Goal: Task Accomplishment & Management: Use online tool/utility

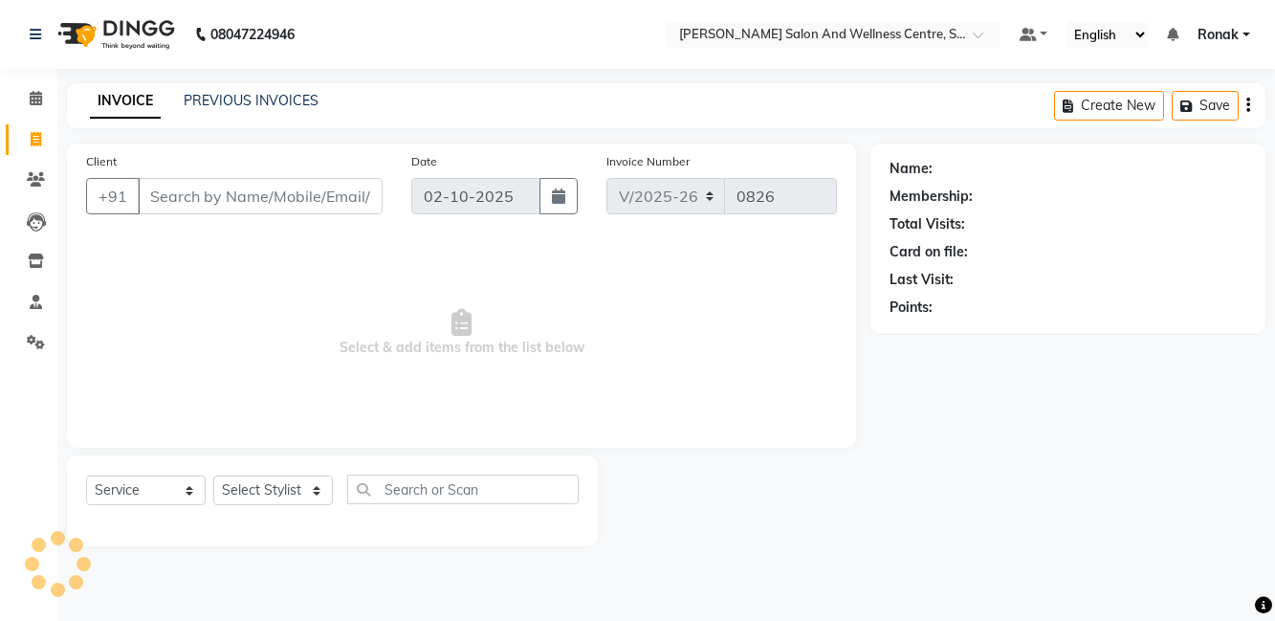
select select "8341"
select select "service"
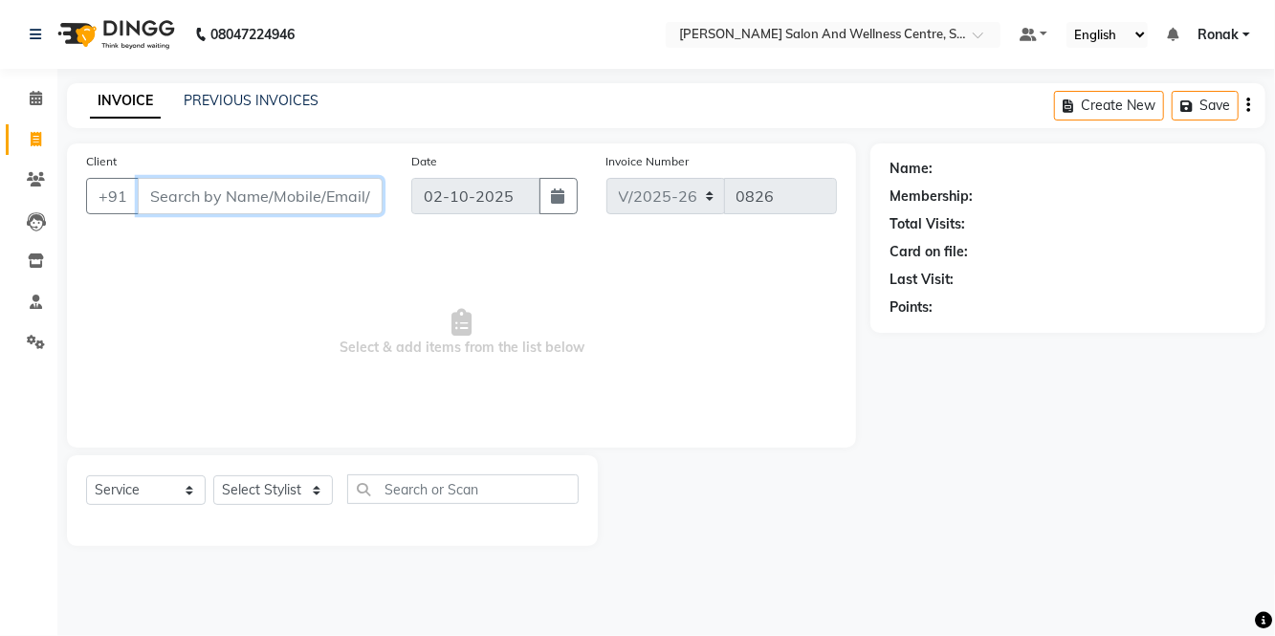
click at [247, 188] on input "Client" at bounding box center [260, 196] width 245 height 36
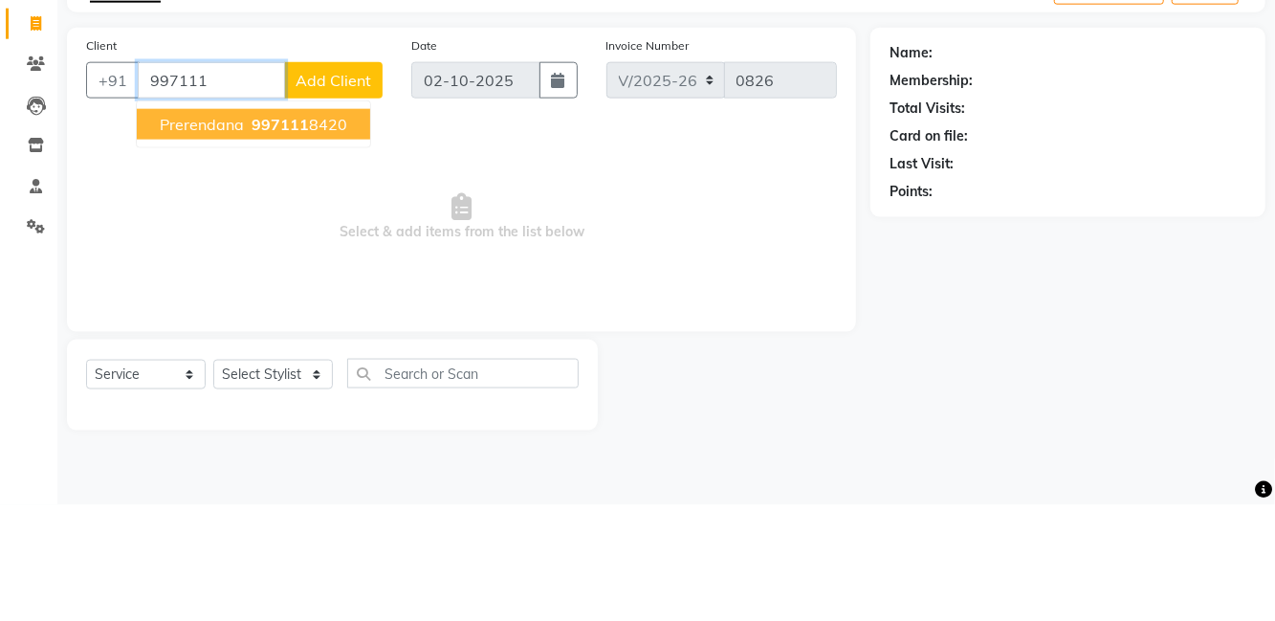
click at [329, 236] on ngb-highlight "997111 8420" at bounding box center [297, 239] width 99 height 19
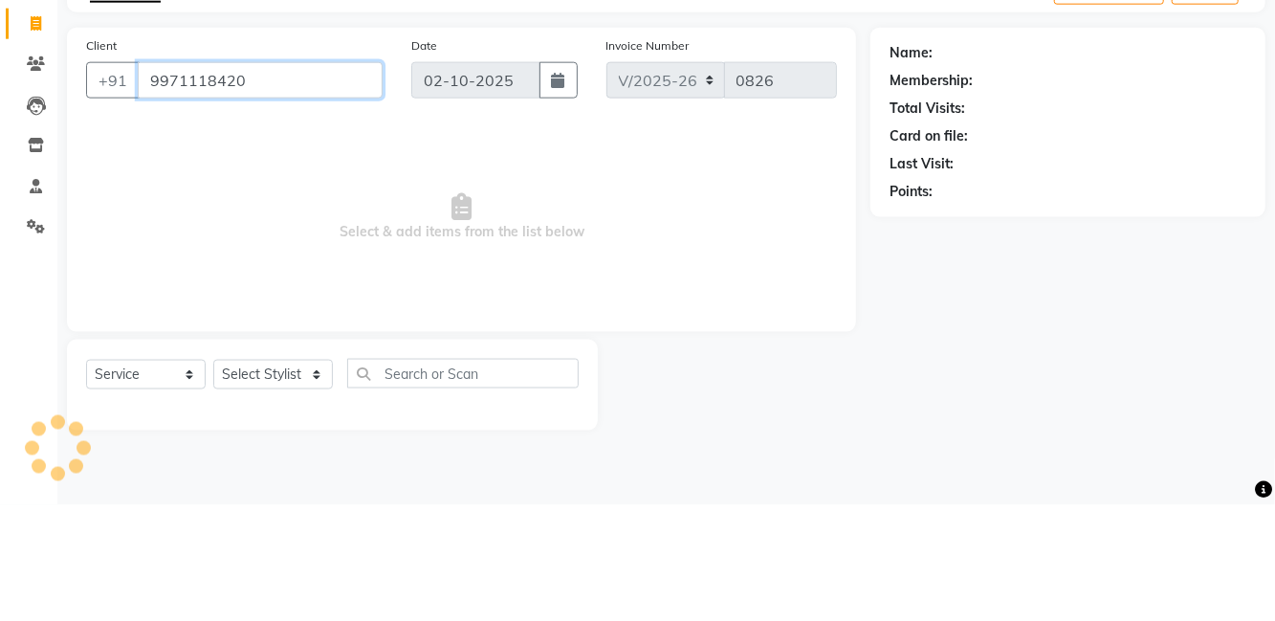
type input "9971118420"
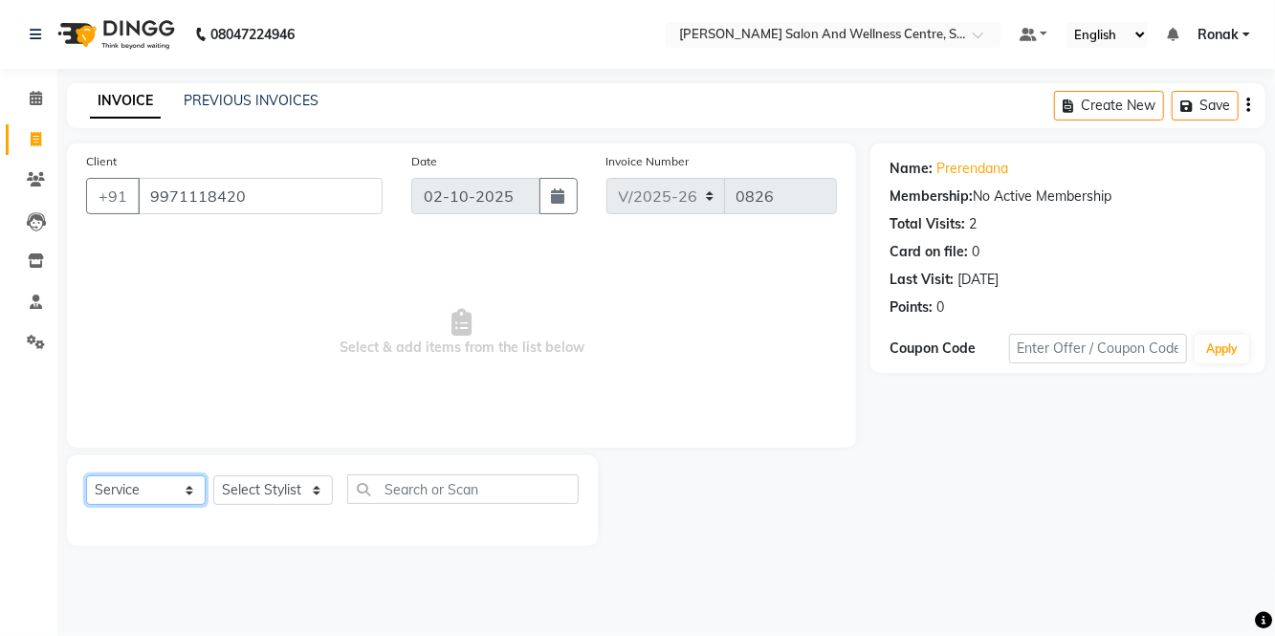
click at [150, 481] on select "Select Service Product Membership Package Voucher Prepaid Gift Card" at bounding box center [146, 490] width 120 height 30
click at [86, 475] on select "Select Service Product Membership Package Voucher Prepaid Gift Card" at bounding box center [146, 490] width 120 height 30
click at [300, 490] on select "Select Stylist [PERSON_NAME] [PERSON_NAME] [PERSON_NAME] [PERSON_NAME] La perle…" at bounding box center [273, 490] width 120 height 30
click at [213, 475] on select "Select Stylist [PERSON_NAME] [PERSON_NAME] [PERSON_NAME] [PERSON_NAME] La perle…" at bounding box center [273, 490] width 120 height 30
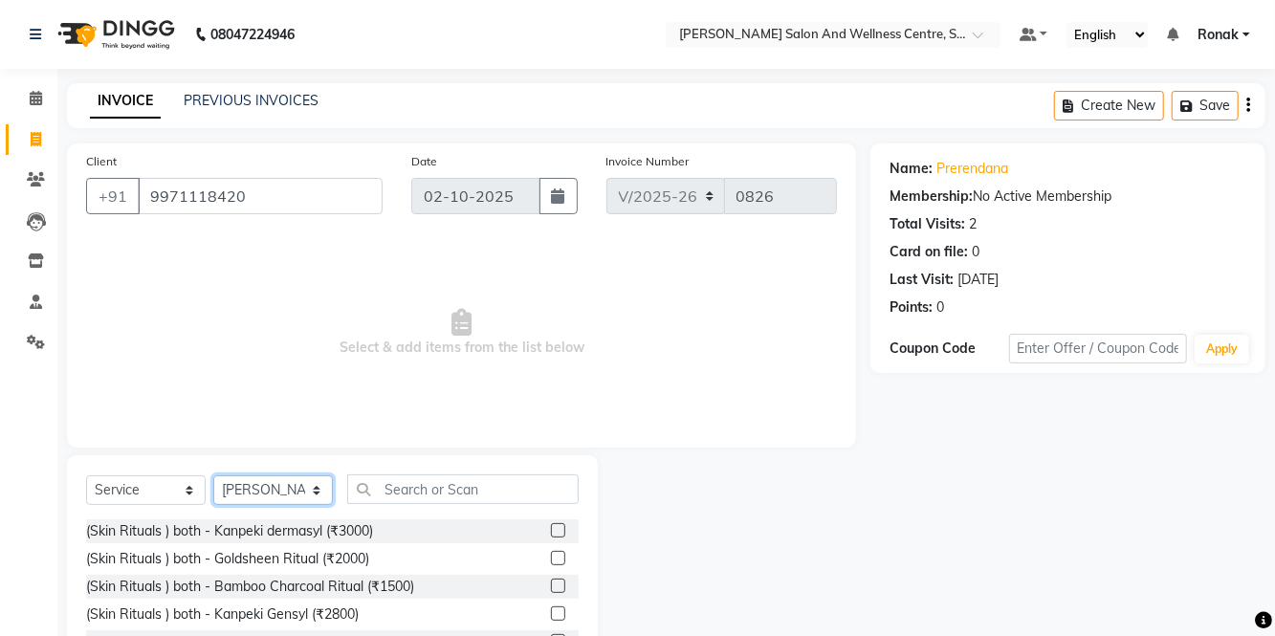
click at [308, 489] on select "Select Stylist [PERSON_NAME] [PERSON_NAME] [PERSON_NAME] [PERSON_NAME] La perle…" at bounding box center [273, 490] width 120 height 30
select select "83266"
click at [213, 475] on select "Select Stylist [PERSON_NAME] [PERSON_NAME] [PERSON_NAME] [PERSON_NAME] La perle…" at bounding box center [273, 490] width 120 height 30
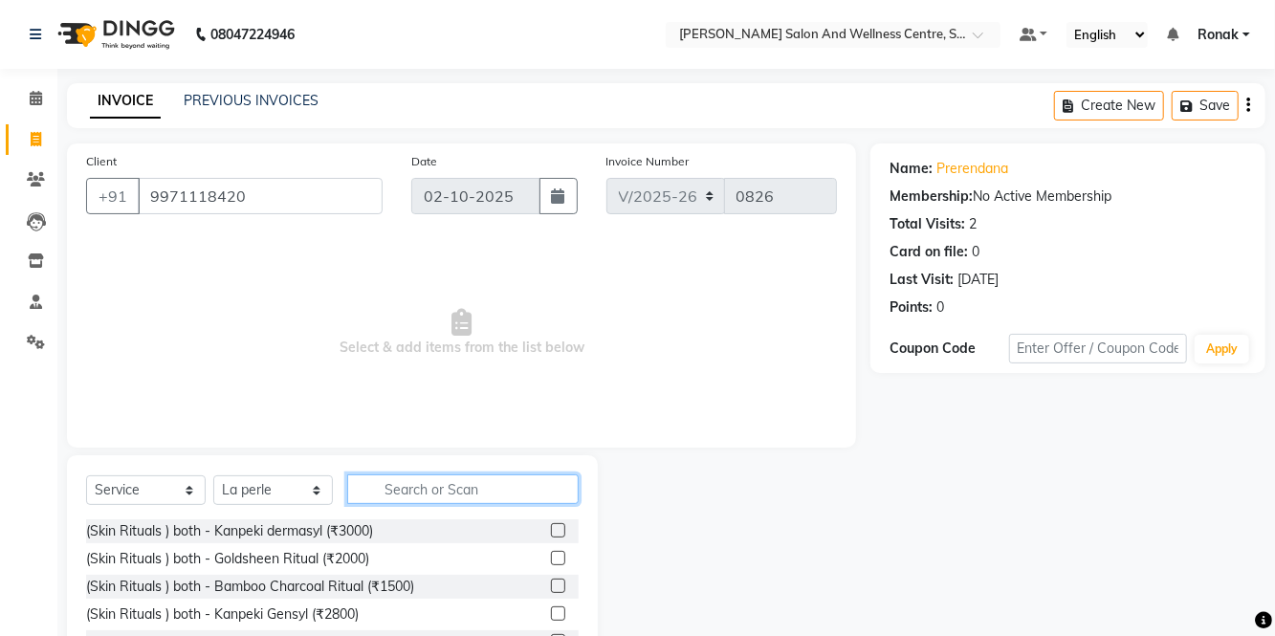
click at [470, 480] on input "text" at bounding box center [462, 489] width 231 height 30
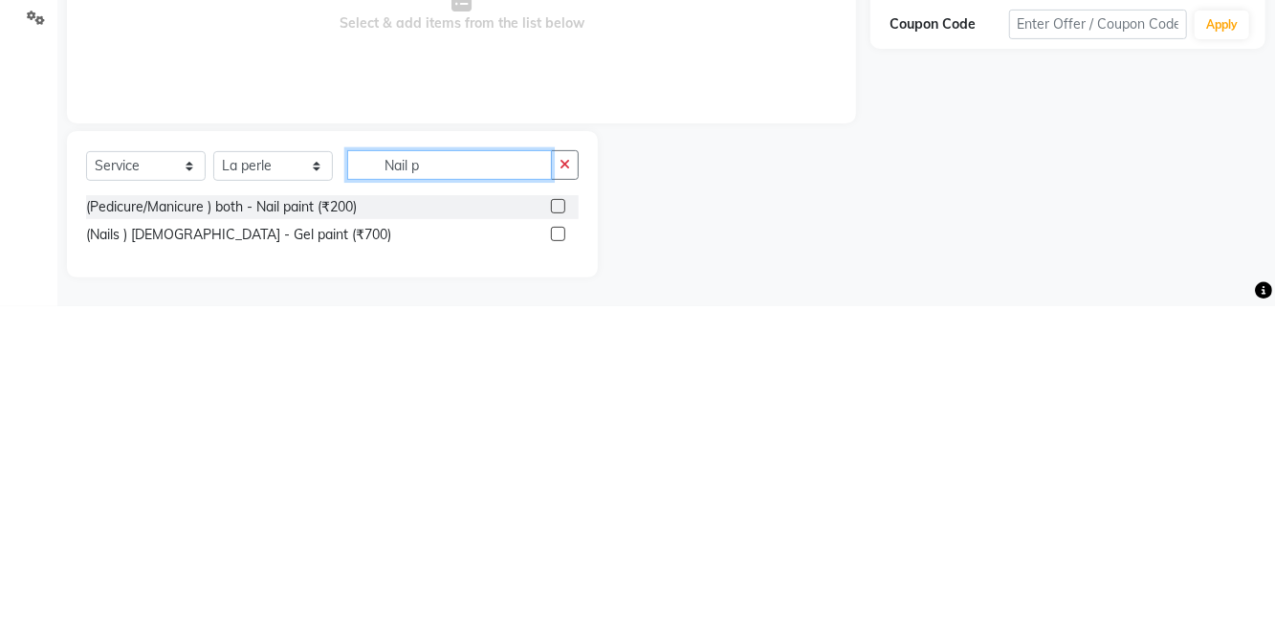
scroll to position [11, 0]
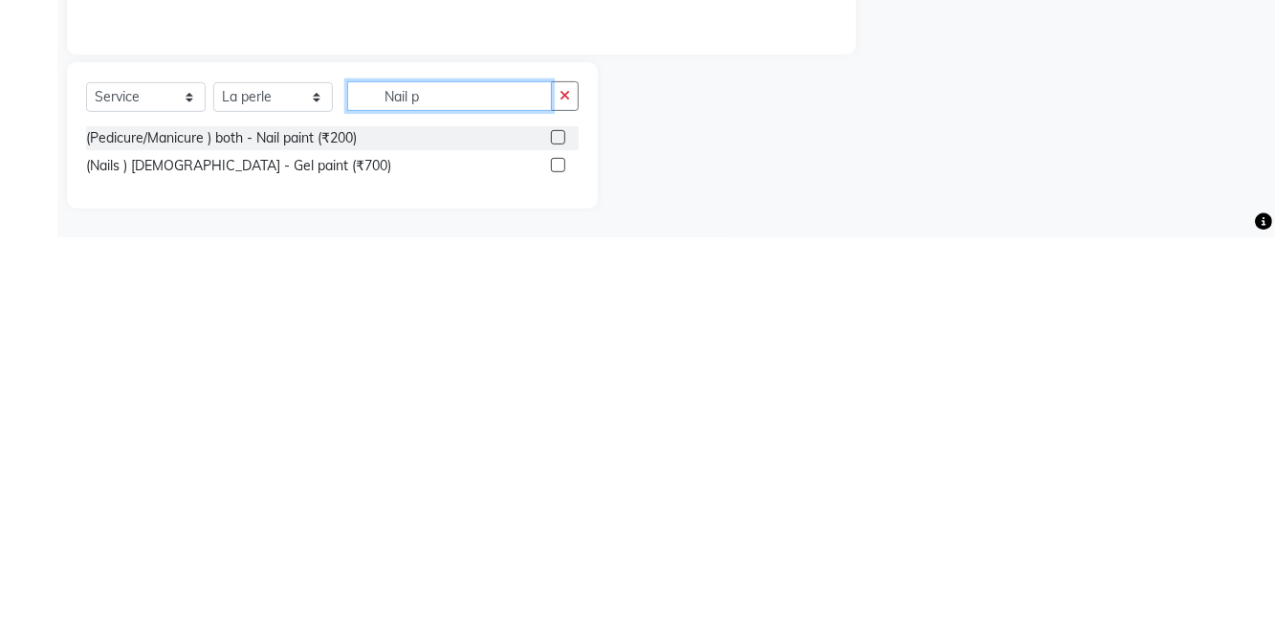
type input "Nail p"
click at [556, 547] on label at bounding box center [558, 548] width 14 height 14
click at [556, 547] on input "checkbox" at bounding box center [557, 549] width 12 height 12
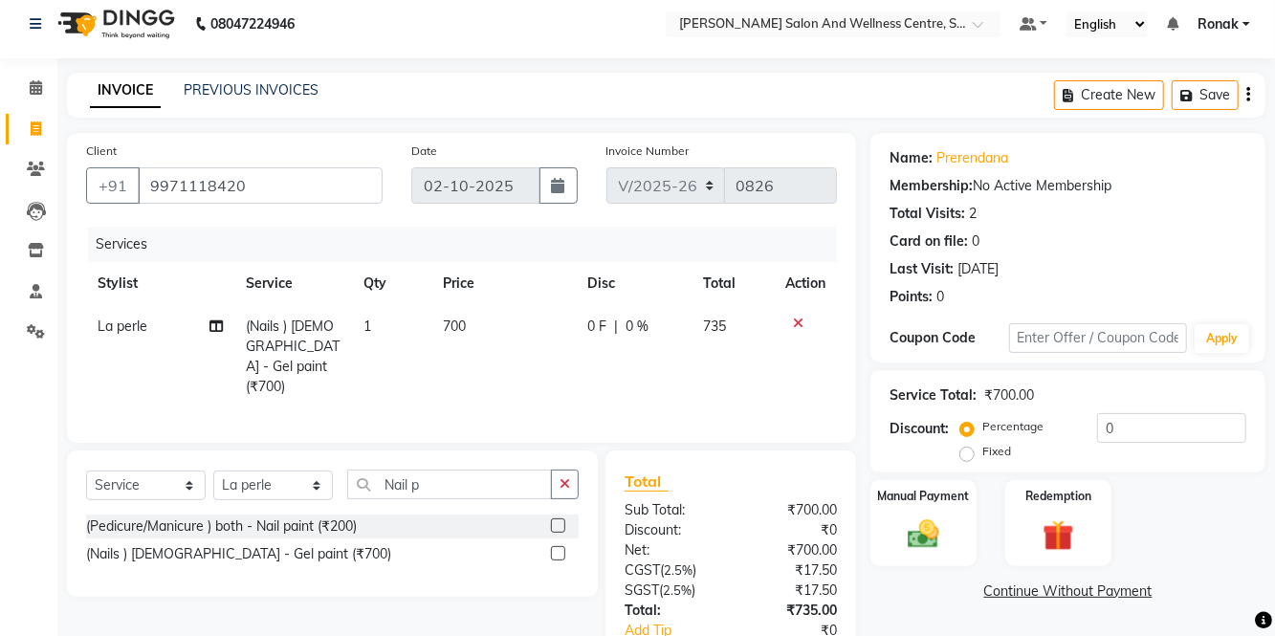
click at [558, 551] on label at bounding box center [558, 553] width 14 height 14
click at [558, 551] on input "checkbox" at bounding box center [557, 554] width 12 height 12
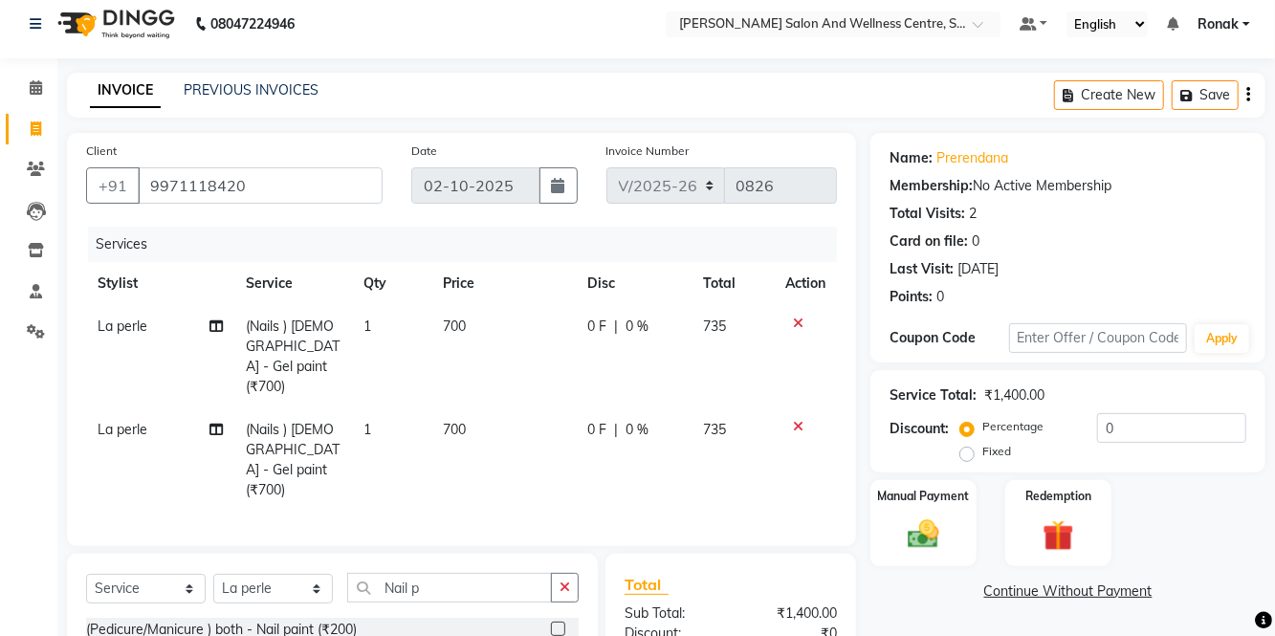
checkbox input "false"
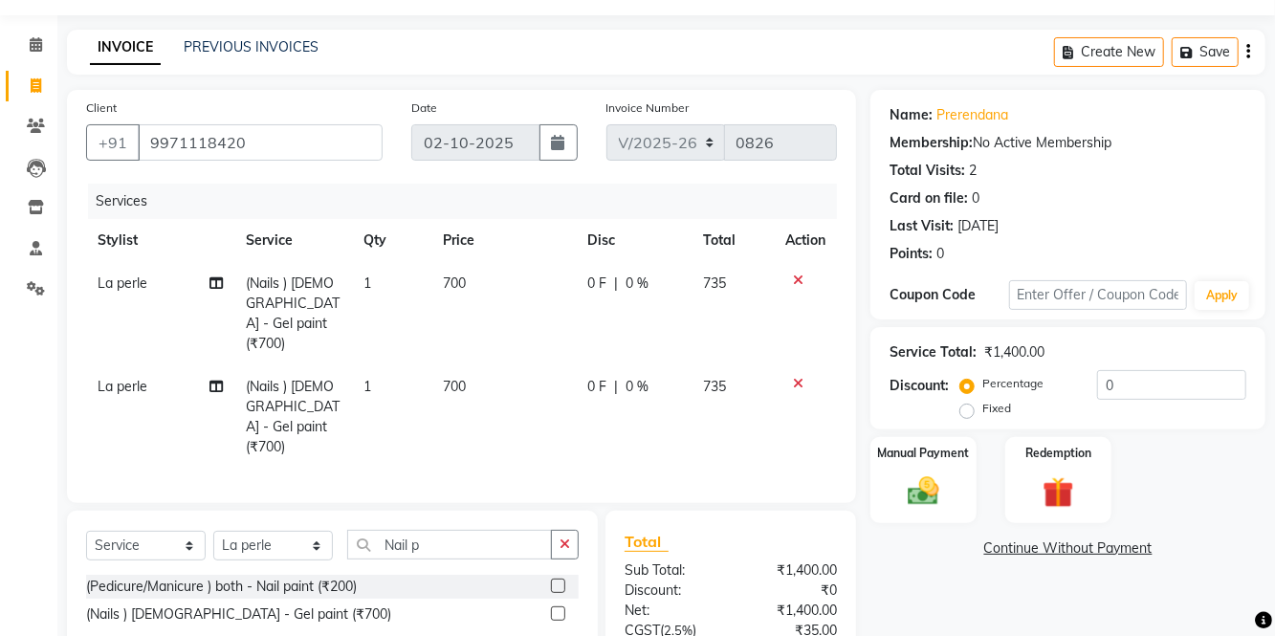
scroll to position [55, 0]
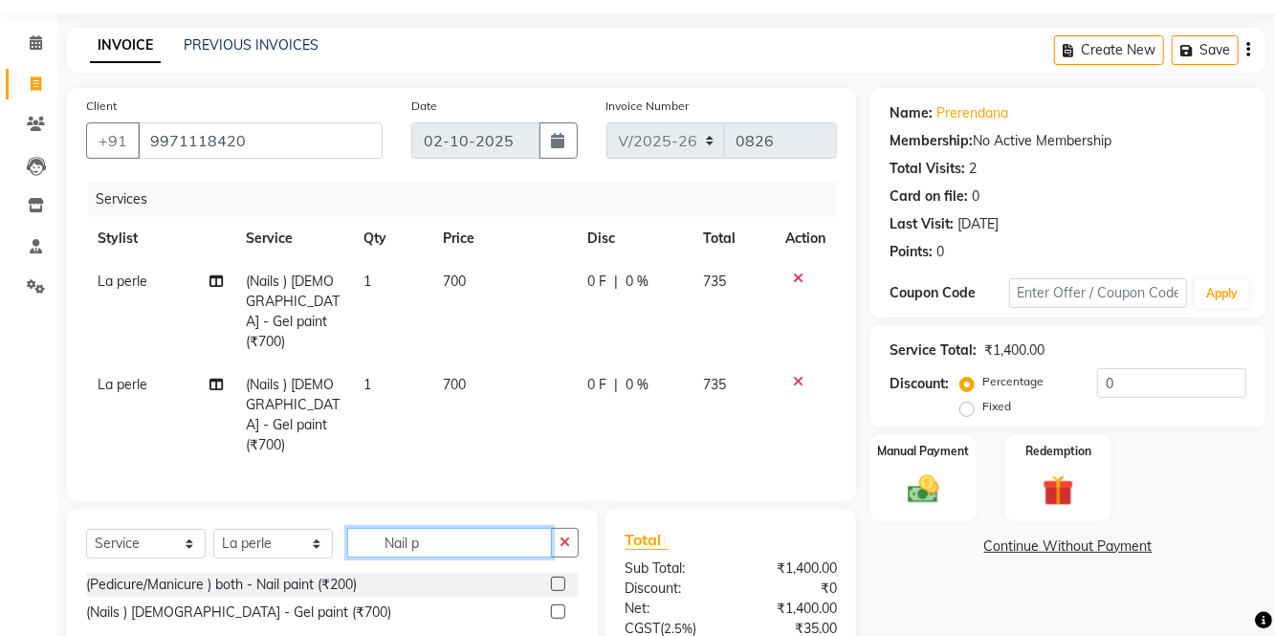
click at [482, 528] on input "Nail p" at bounding box center [449, 543] width 205 height 30
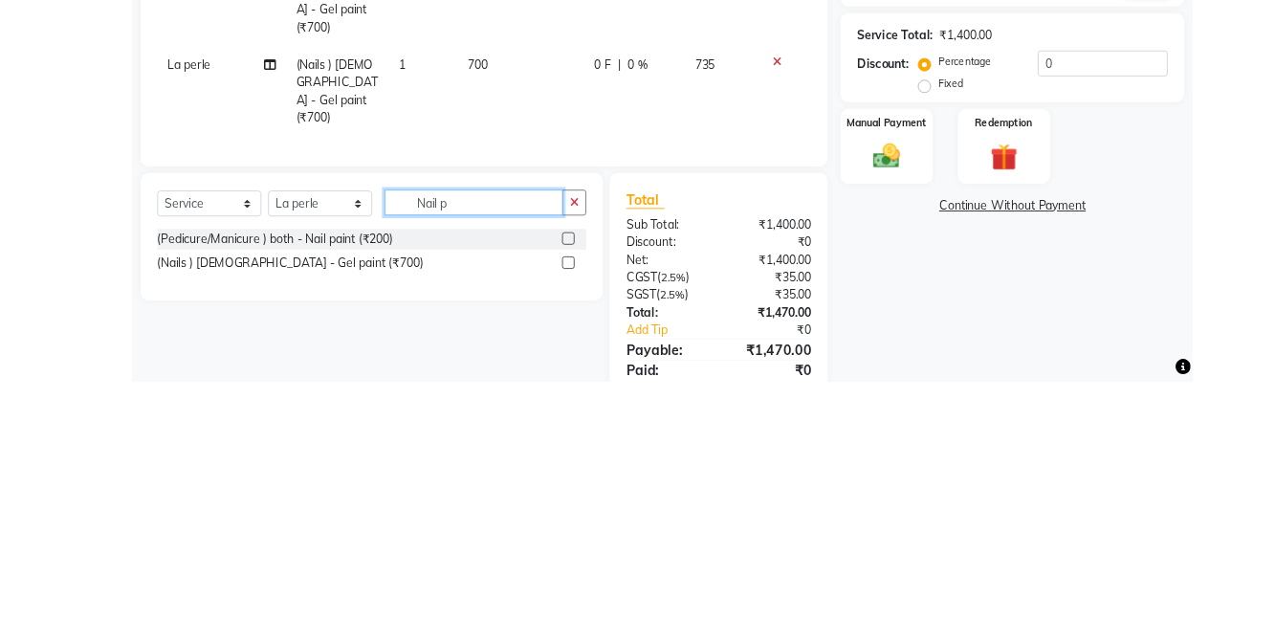
scroll to position [91, 0]
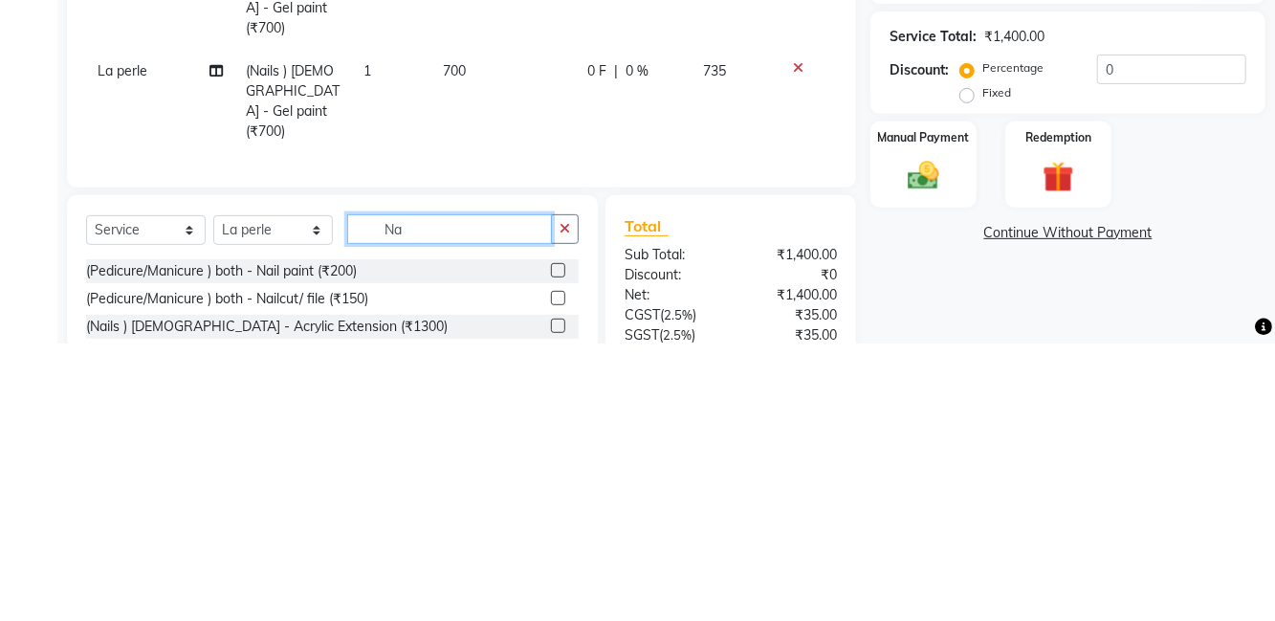
type input "N"
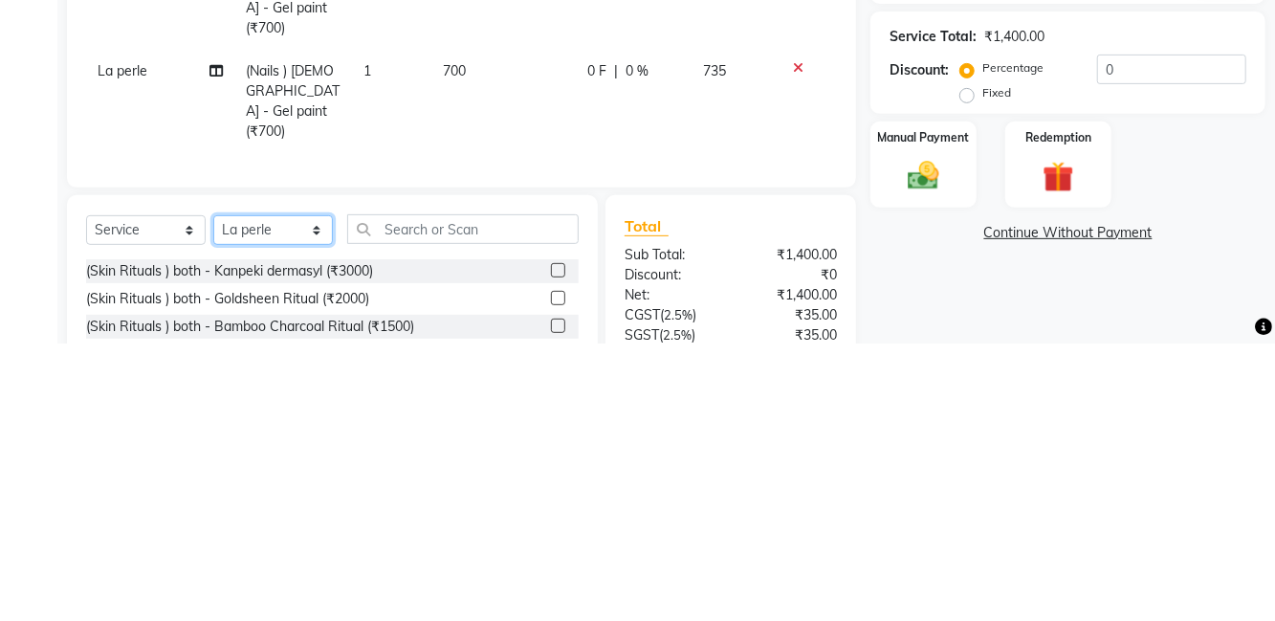
click at [228, 493] on select "Select Stylist [PERSON_NAME] [PERSON_NAME] [PERSON_NAME] [PERSON_NAME] La perle…" at bounding box center [273, 508] width 120 height 30
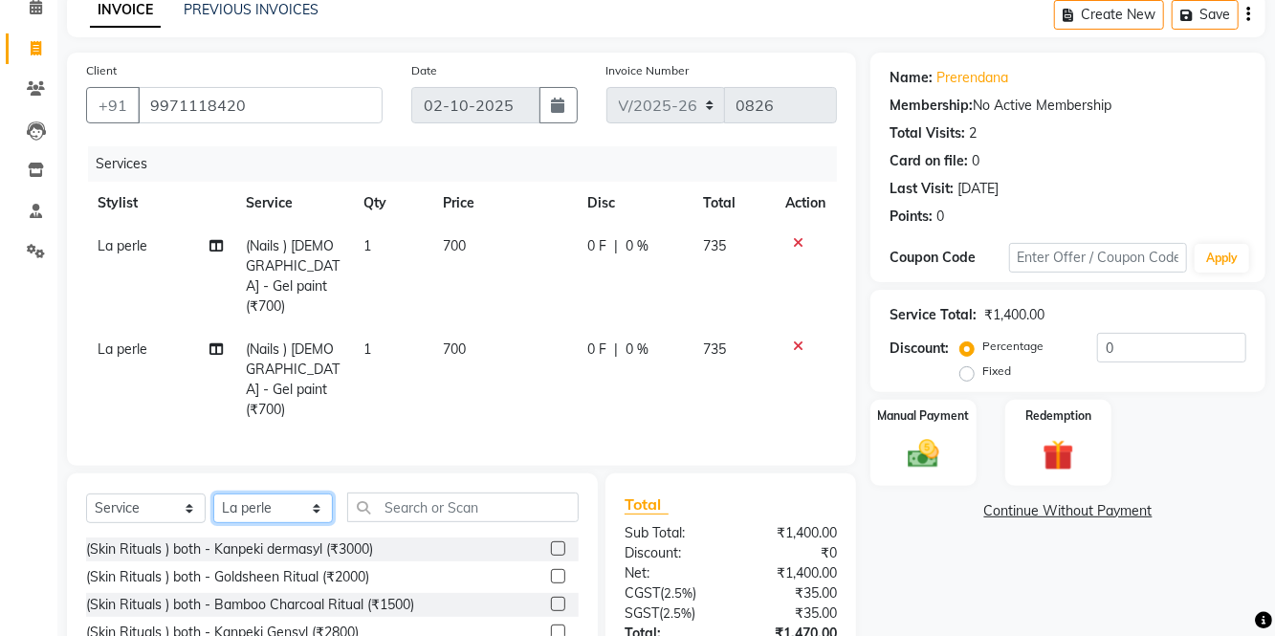
select select "82805"
click at [213, 493] on select "Select Stylist [PERSON_NAME] [PERSON_NAME] [PERSON_NAME] [PERSON_NAME] La perle…" at bounding box center [273, 508] width 120 height 30
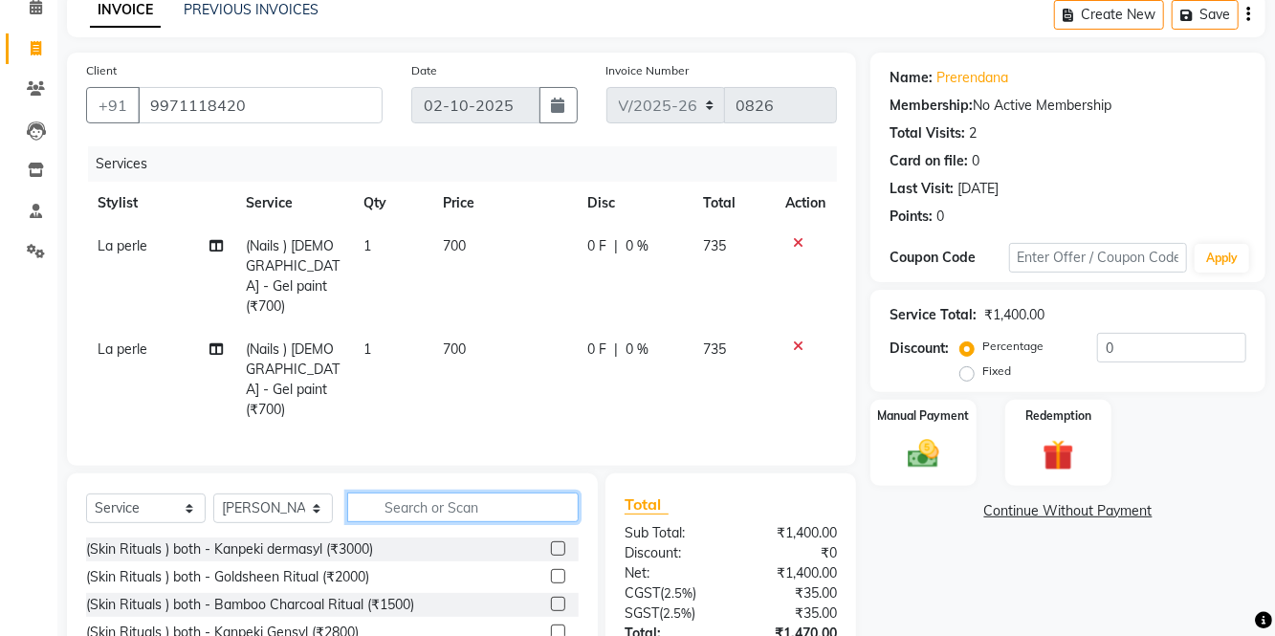
click at [509, 492] on input "text" at bounding box center [462, 507] width 231 height 30
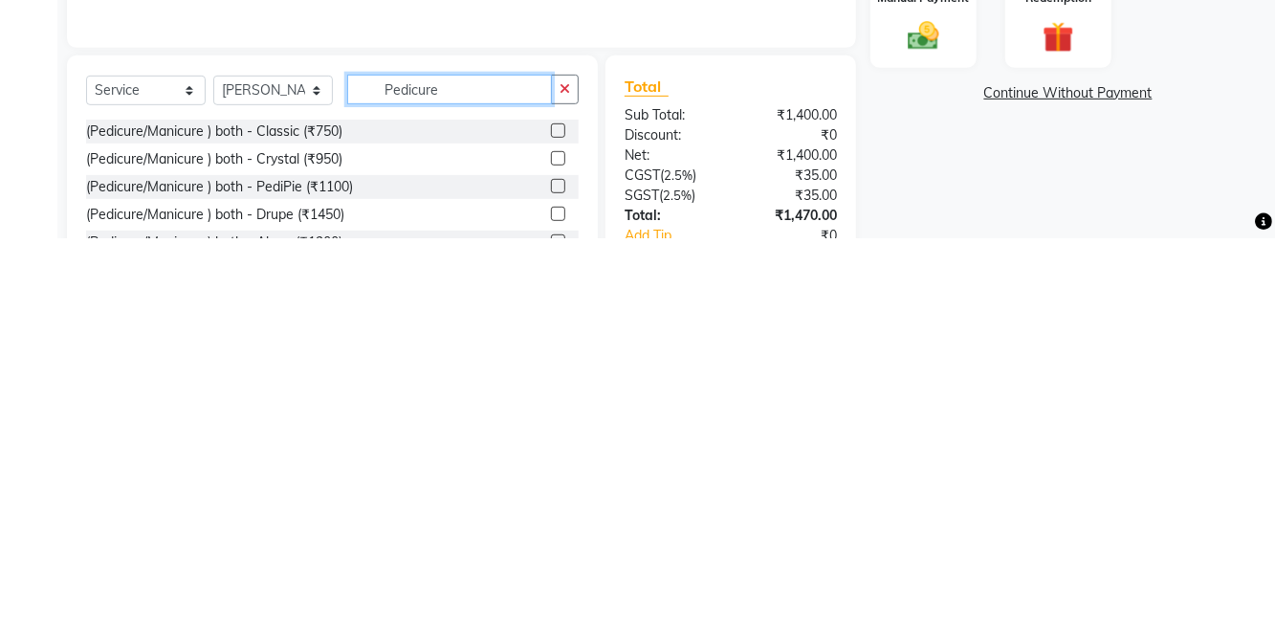
type input "Pedicure"
click at [556, 507] on label at bounding box center [558, 514] width 14 height 14
click at [556, 509] on input "checkbox" at bounding box center [557, 515] width 12 height 12
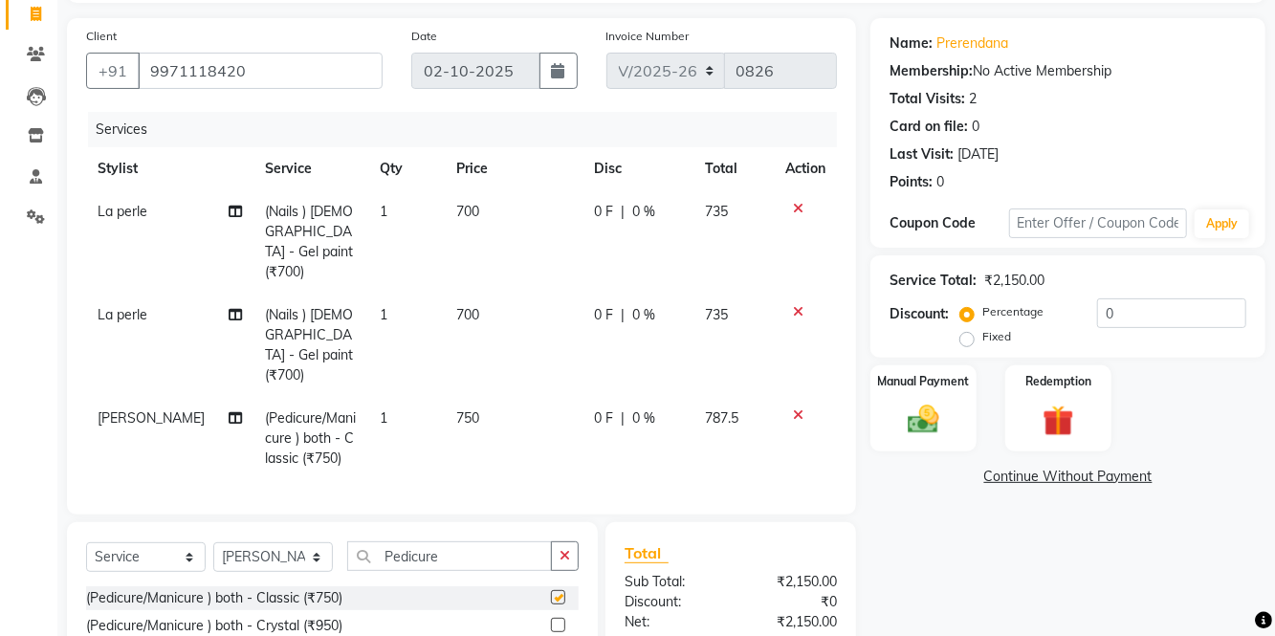
checkbox input "false"
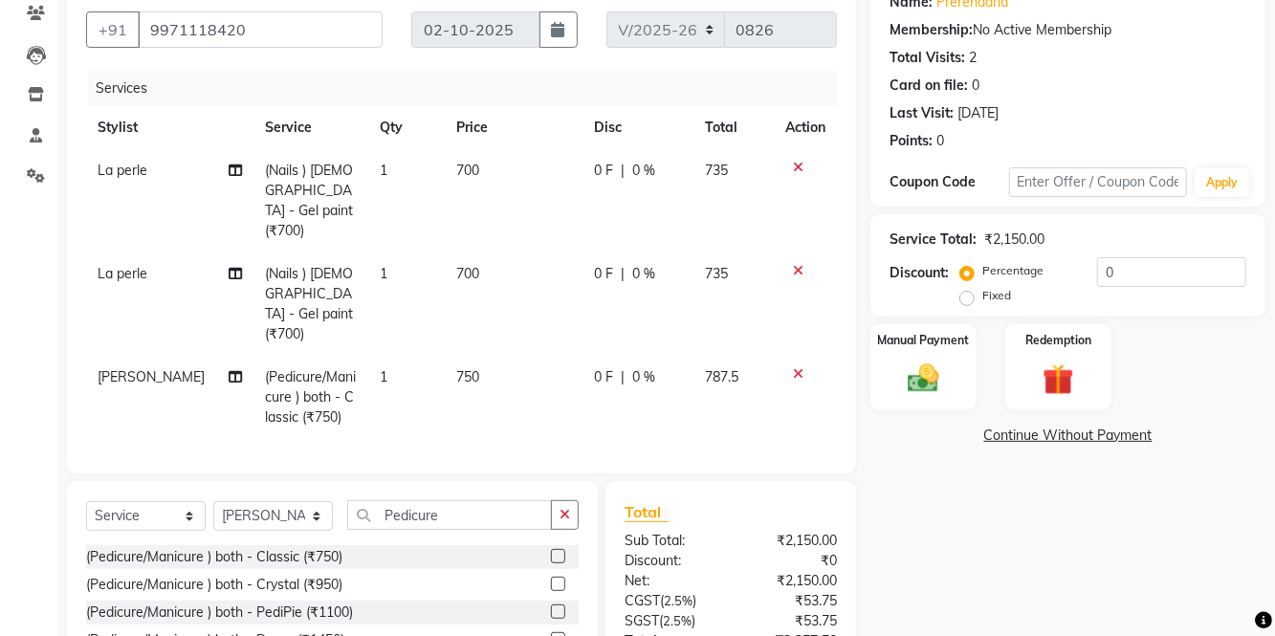
scroll to position [189, 0]
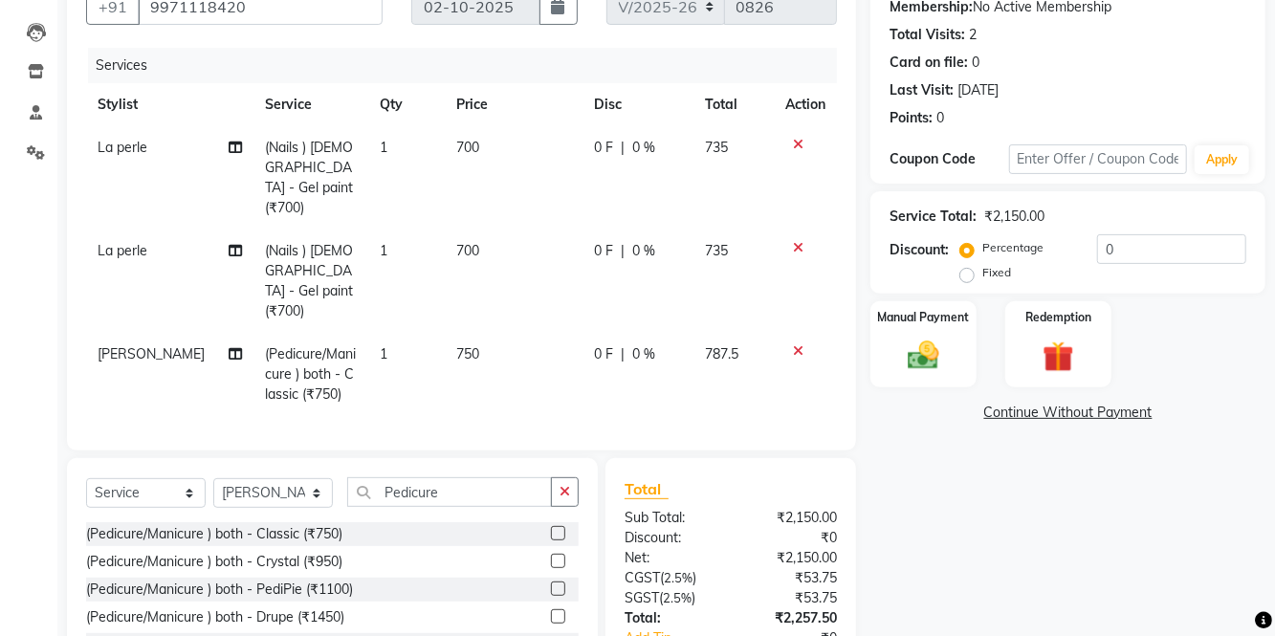
click at [484, 151] on td "700" at bounding box center [514, 177] width 138 height 103
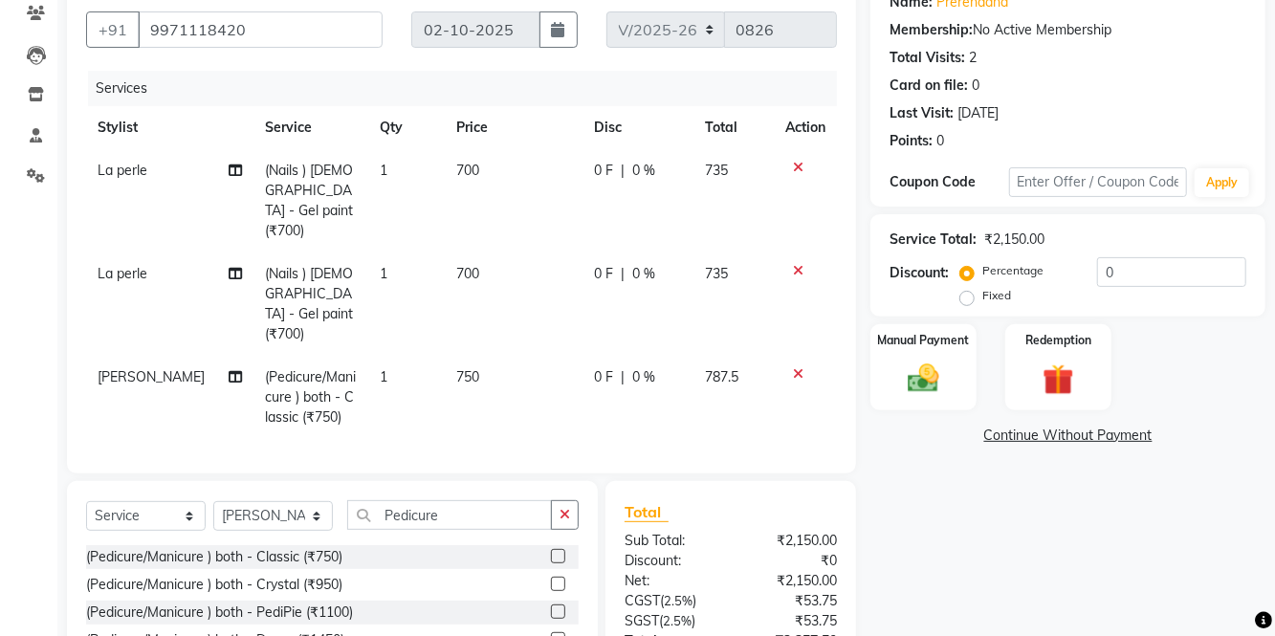
select select "83266"
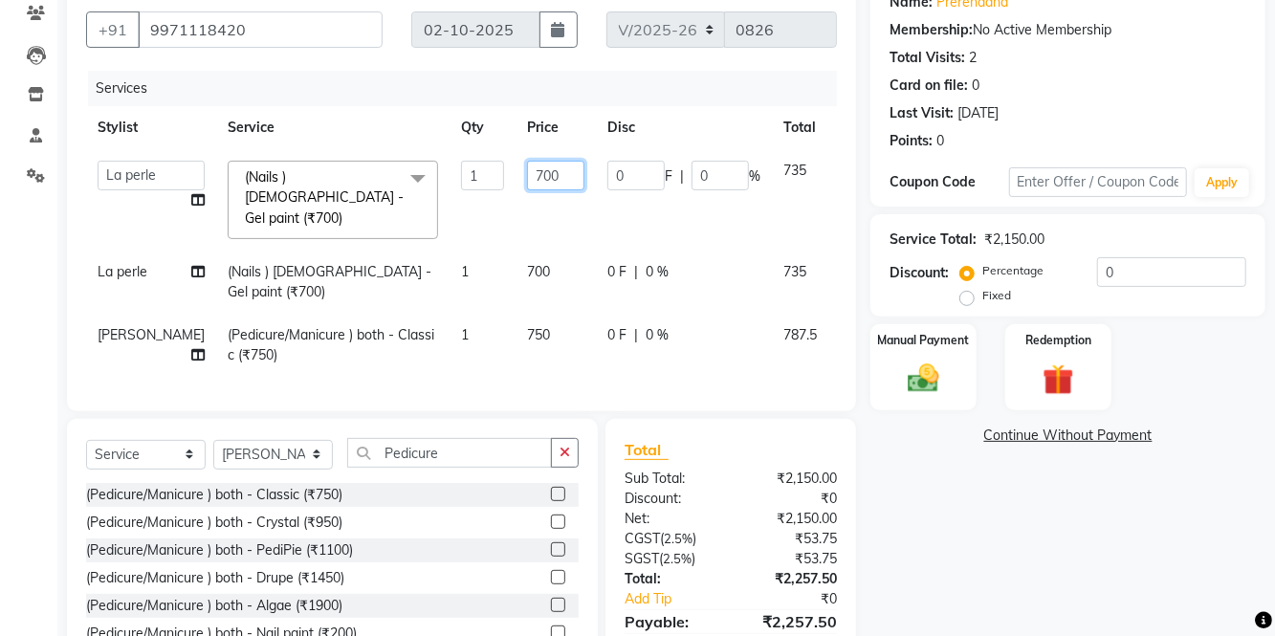
click at [527, 180] on input "700" at bounding box center [555, 176] width 57 height 30
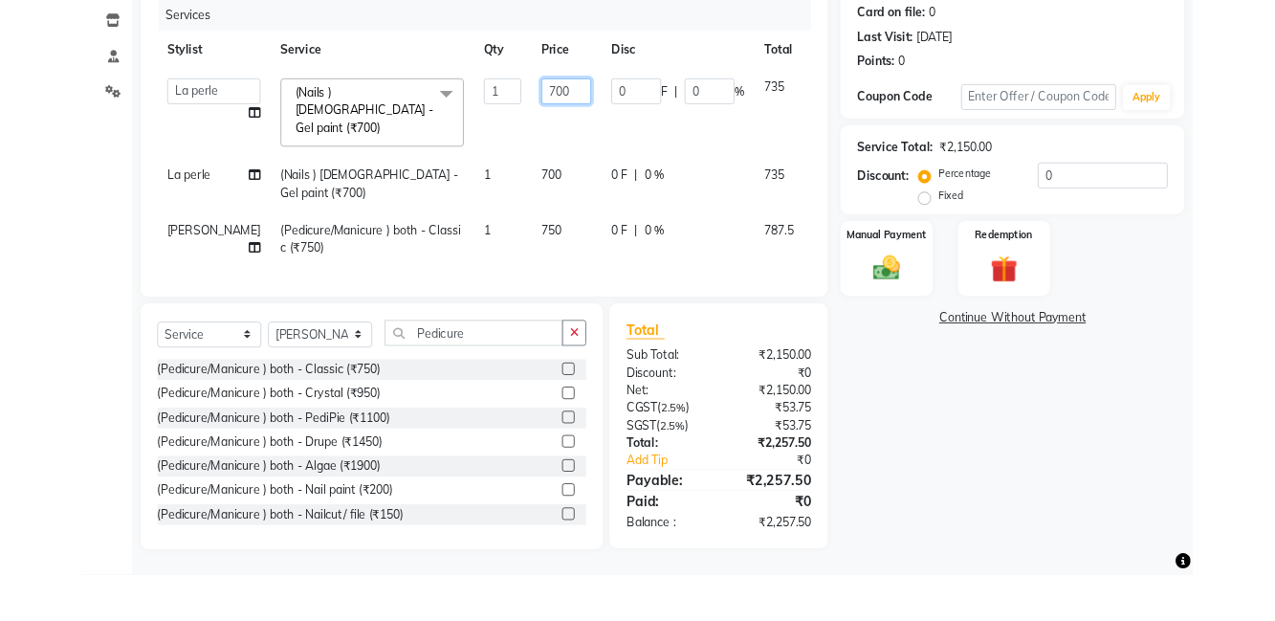
scroll to position [196, 0]
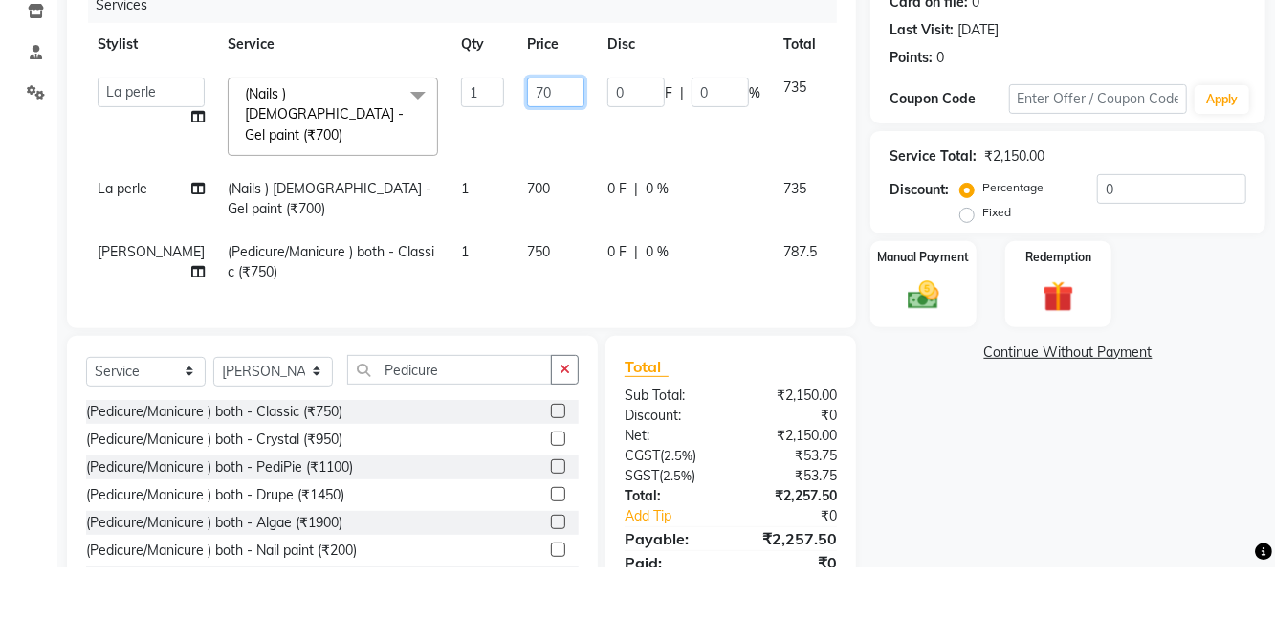
type input "7"
type input "760"
click at [878, 254] on div "Service Total: ₹2,150.00 Discount: Percentage Fixed 0" at bounding box center [1067, 236] width 395 height 102
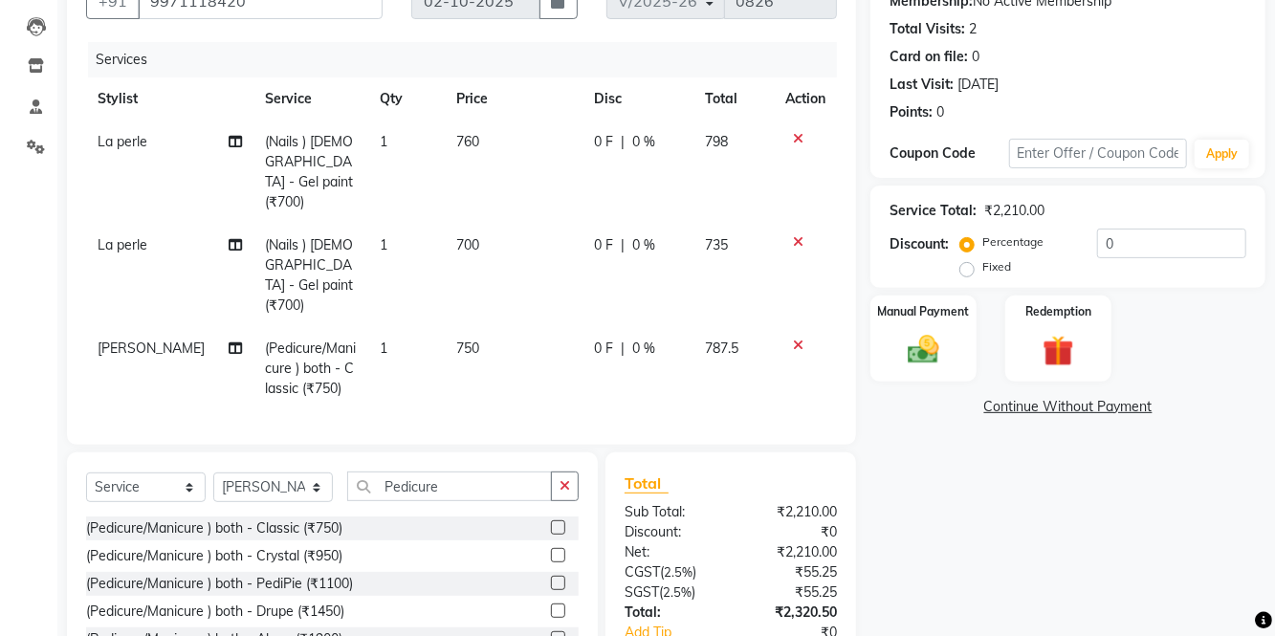
scroll to position [189, 0]
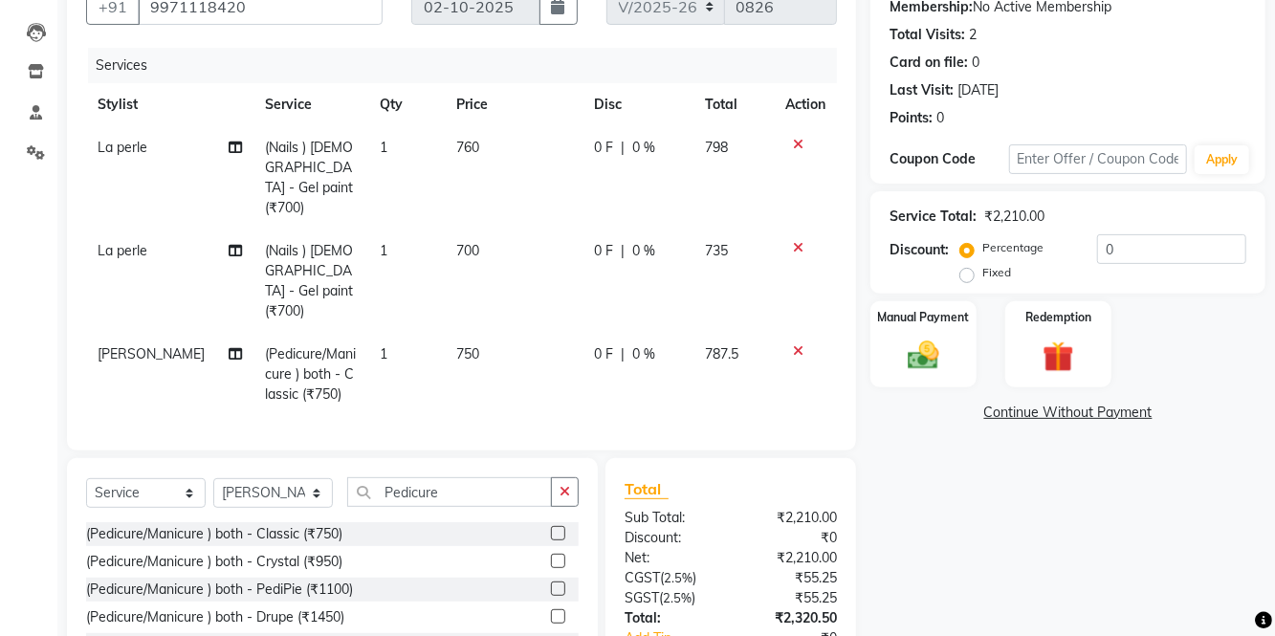
click at [658, 244] on td "0 F | 0 %" at bounding box center [637, 280] width 111 height 103
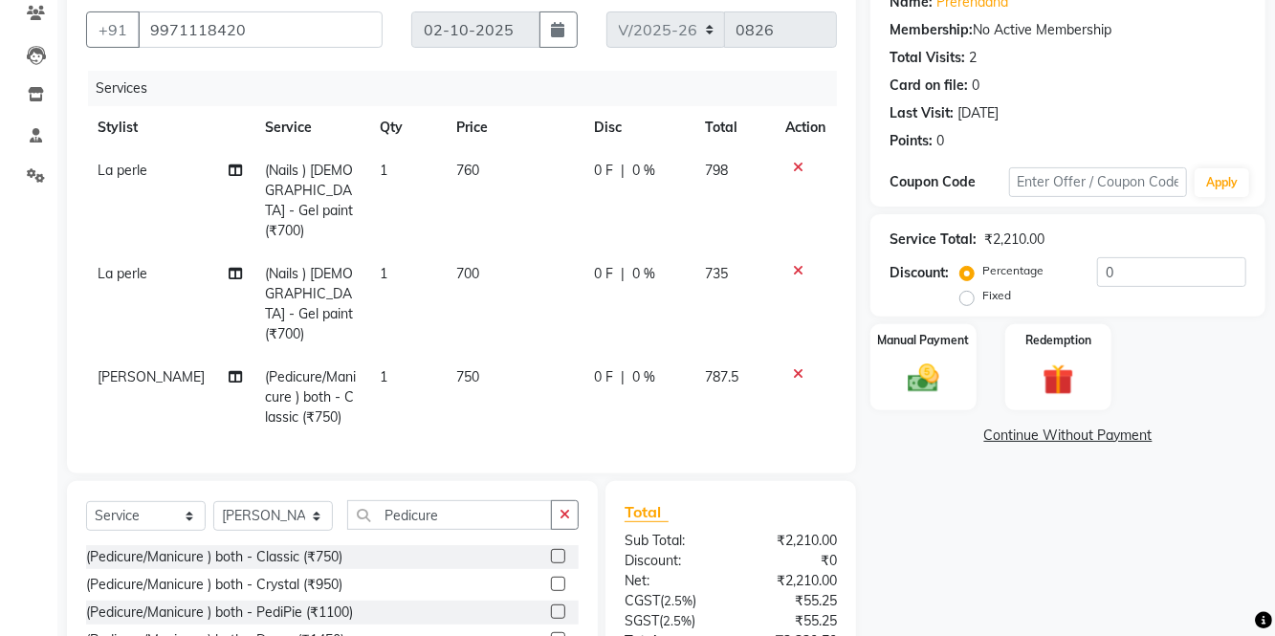
select select "83266"
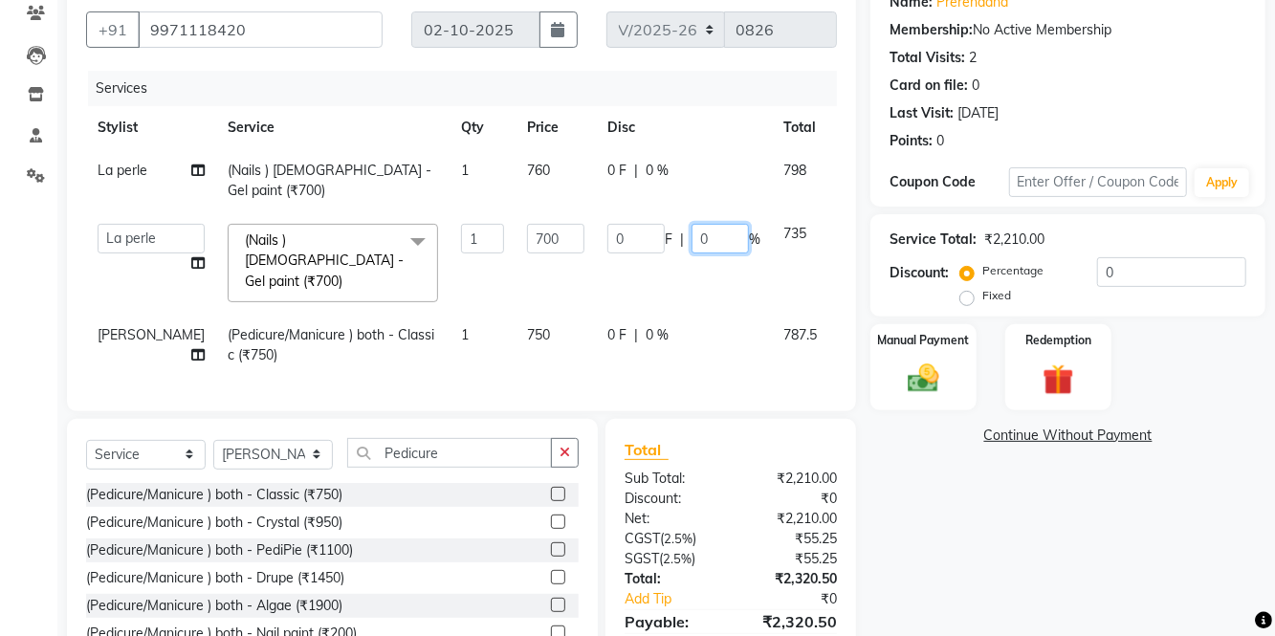
click at [691, 229] on input "0" at bounding box center [719, 239] width 57 height 30
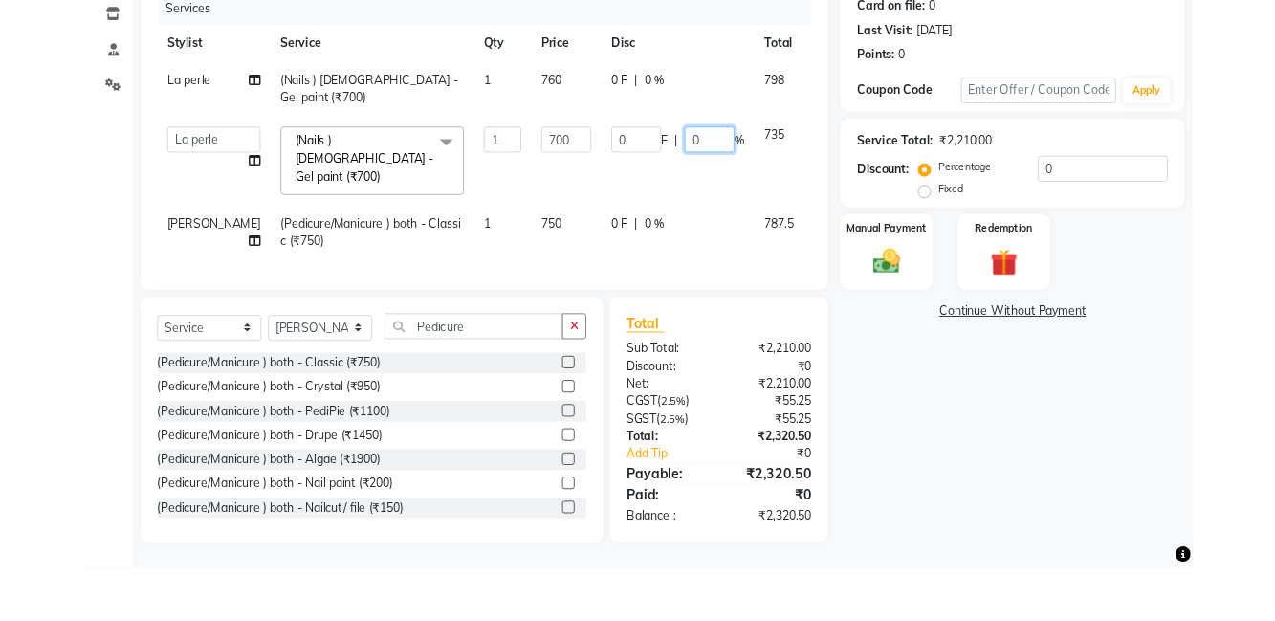
scroll to position [188, 0]
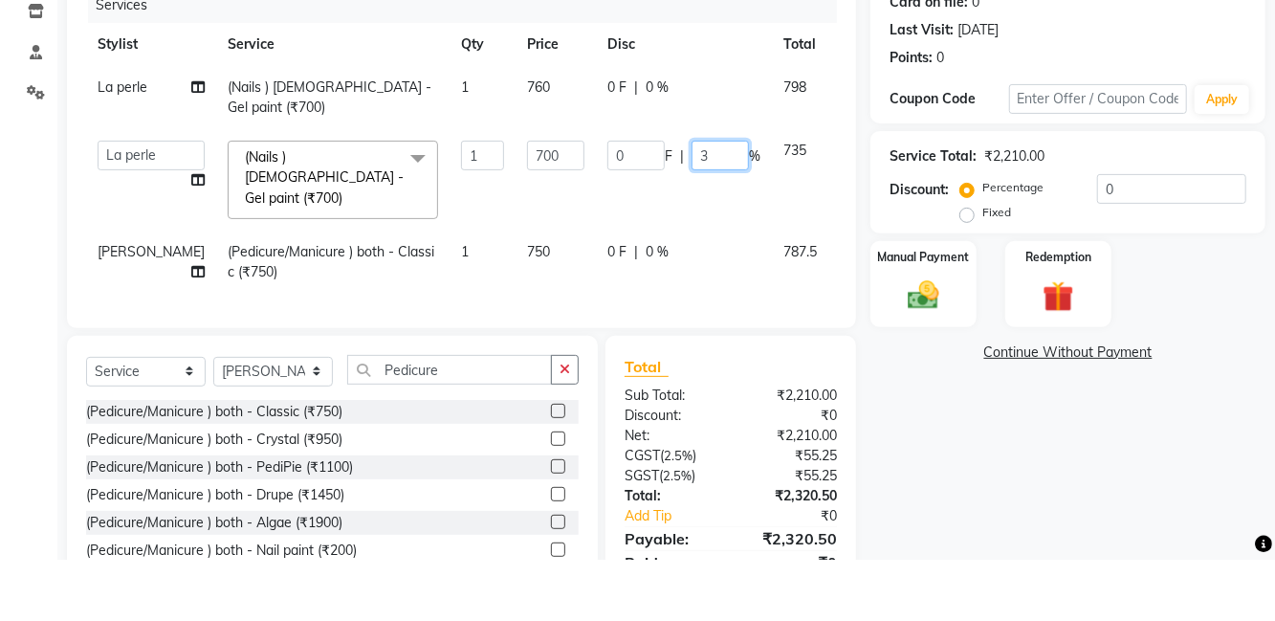
type input "30"
click at [625, 145] on div "0 F | 0 %" at bounding box center [683, 149] width 153 height 20
select select "83266"
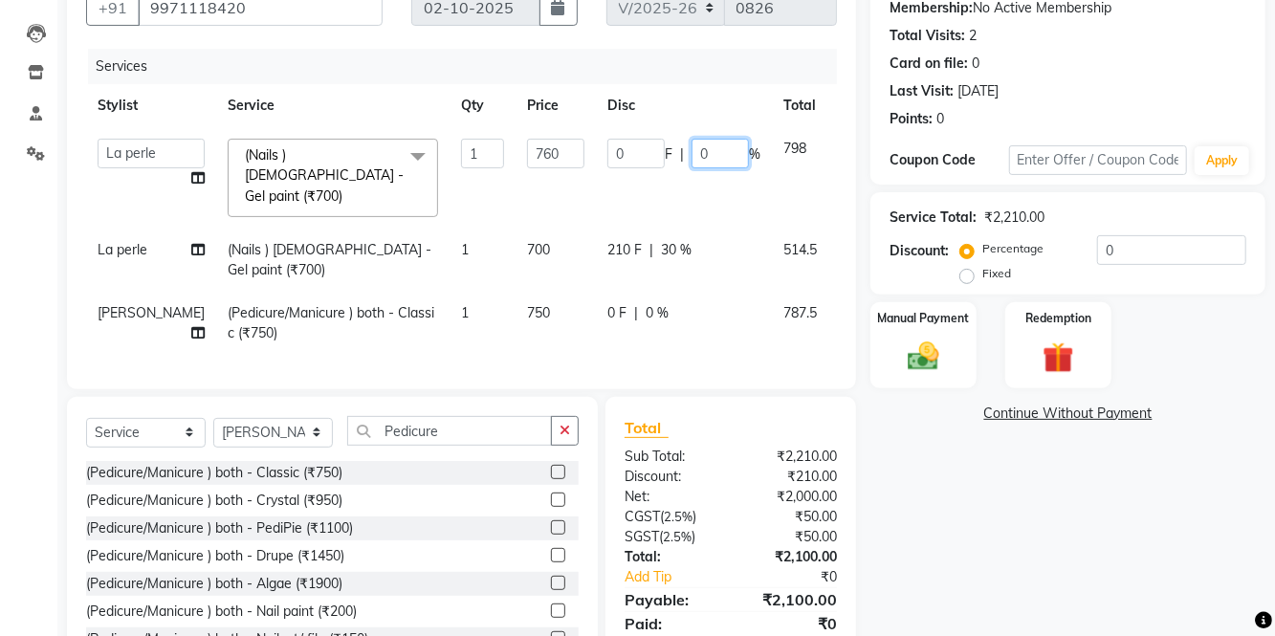
click at [691, 145] on input "0" at bounding box center [719, 154] width 57 height 30
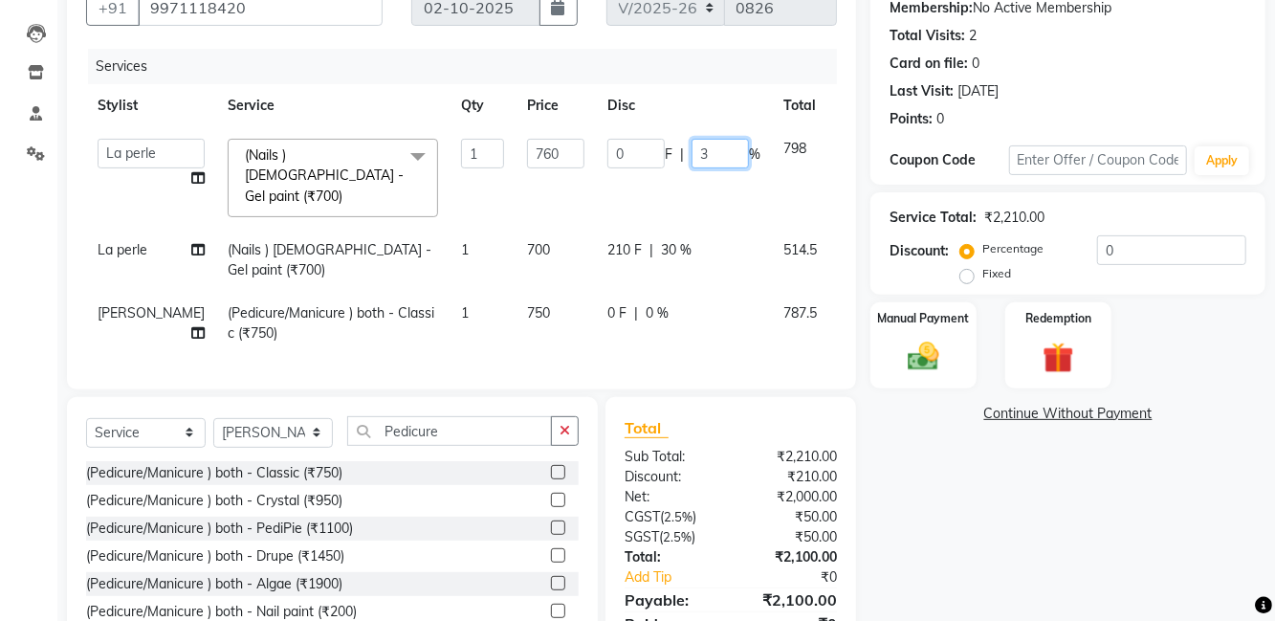
type input "30"
click at [848, 164] on div "Client [PHONE_NUMBER] Date [DATE] Invoice Number V/2025 V/[PHONE_NUMBER] Servic…" at bounding box center [461, 172] width 789 height 434
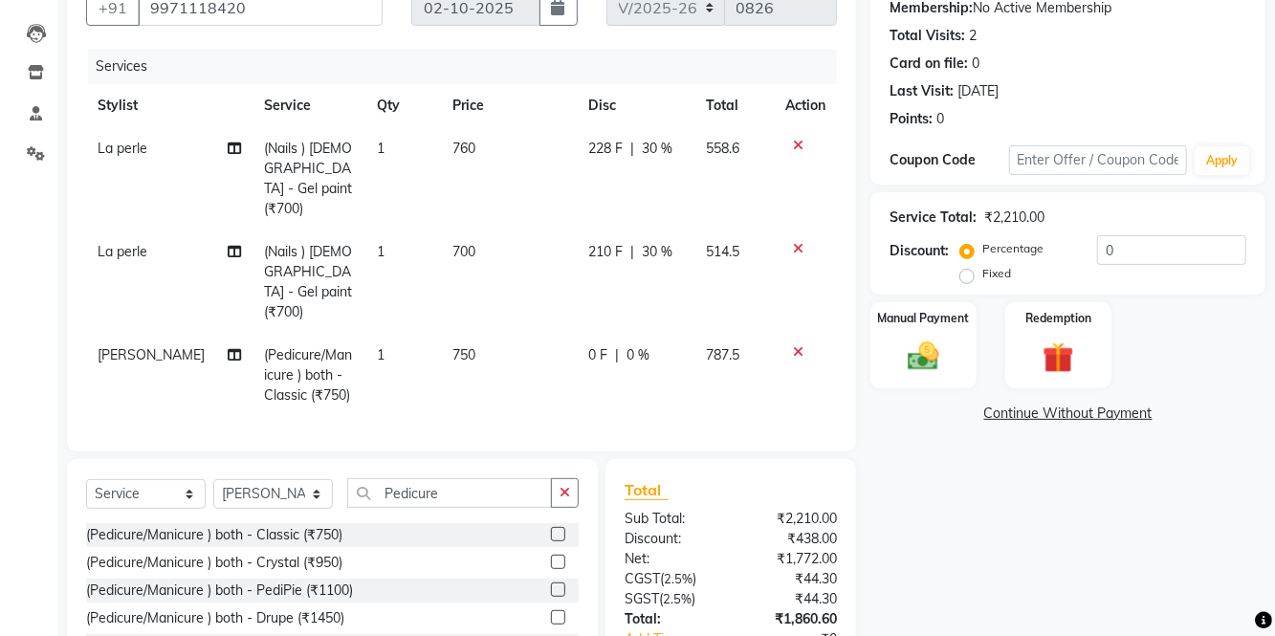
scroll to position [189, 0]
click at [638, 344] on span "0 %" at bounding box center [637, 354] width 23 height 20
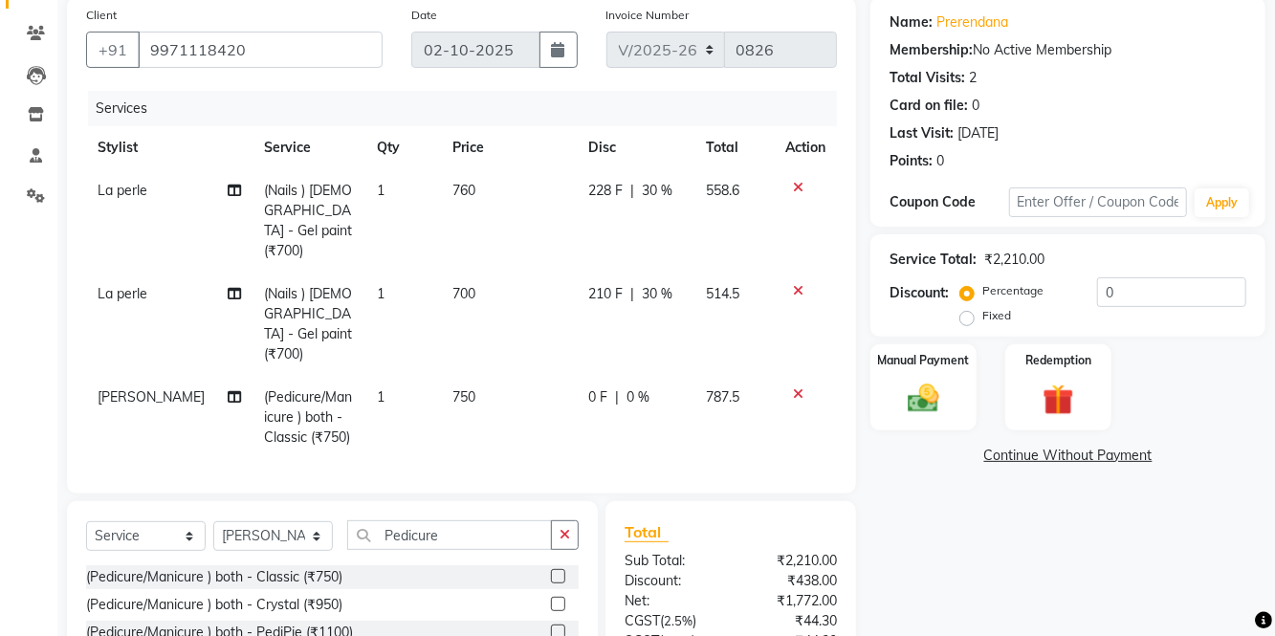
select select "82805"
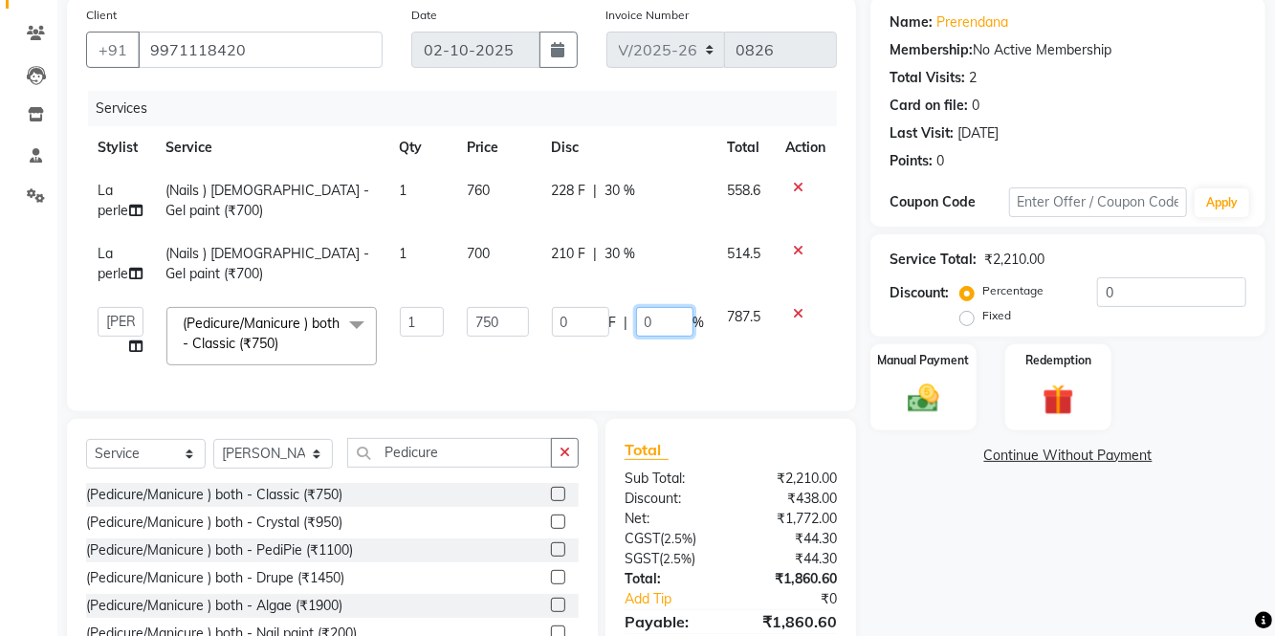
click at [675, 326] on input "0" at bounding box center [664, 322] width 57 height 30
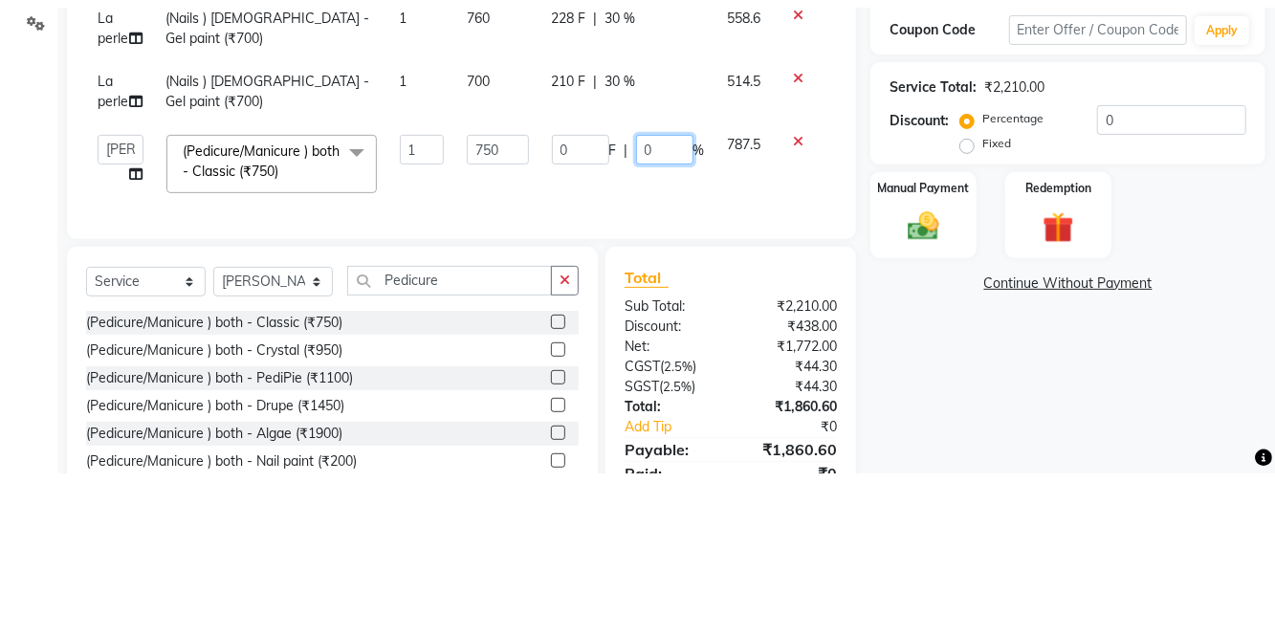
scroll to position [171, 0]
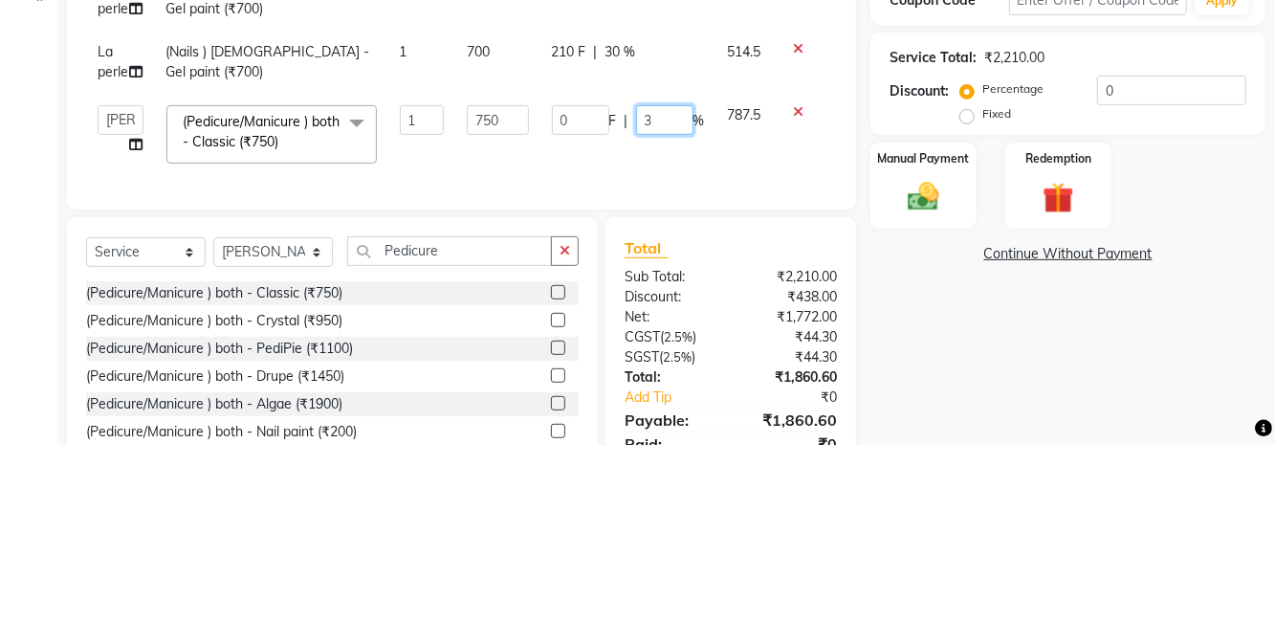
type input "30"
click at [831, 341] on td at bounding box center [804, 311] width 63 height 81
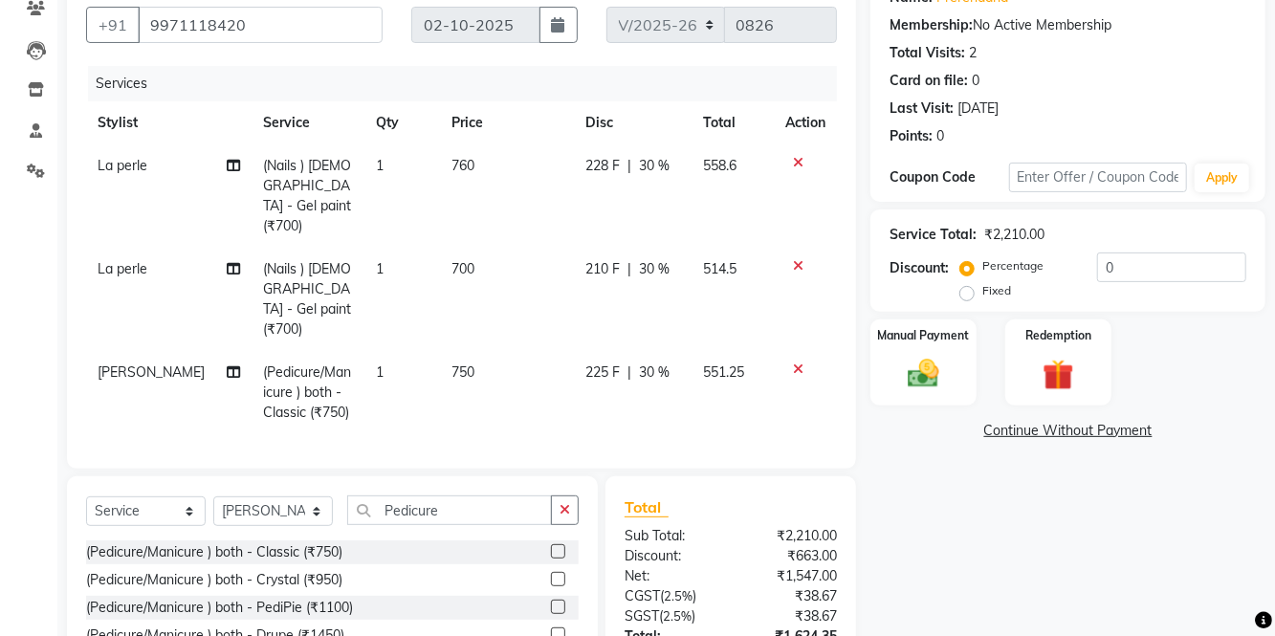
scroll to position [189, 0]
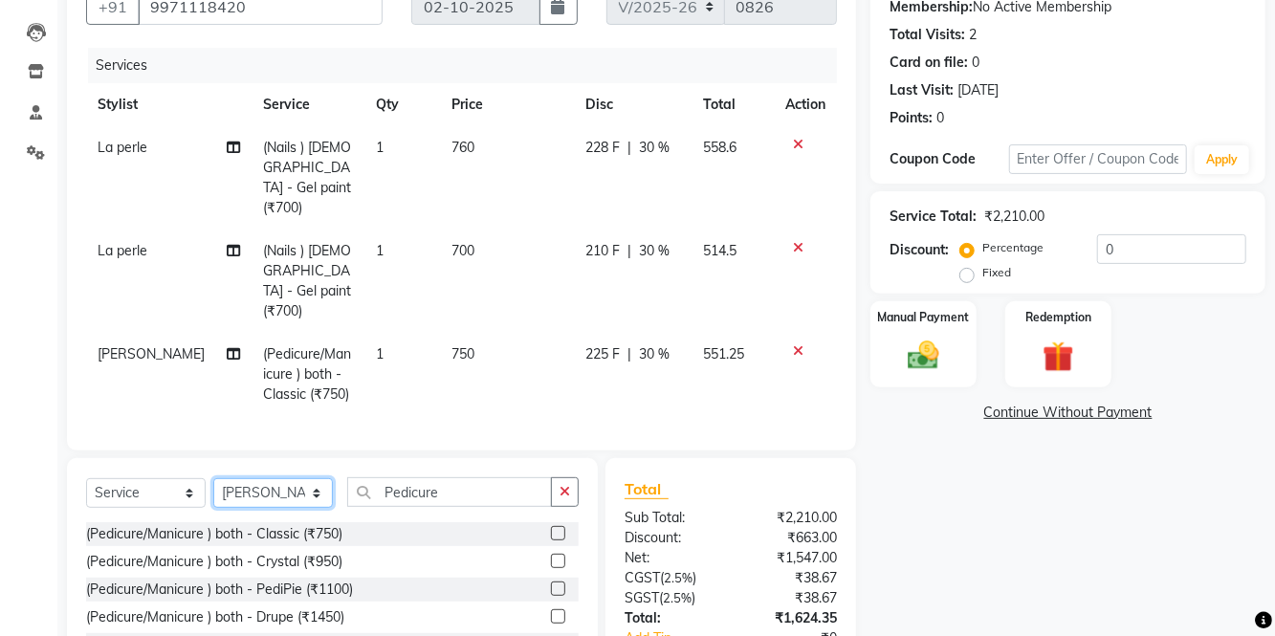
click at [268, 478] on select "Select Stylist [PERSON_NAME] [PERSON_NAME] [PERSON_NAME] [PERSON_NAME] La perle…" at bounding box center [273, 493] width 120 height 30
select select "83266"
click at [213, 478] on select "Select Stylist [PERSON_NAME] [PERSON_NAME] [PERSON_NAME] [PERSON_NAME] La perle…" at bounding box center [273, 493] width 120 height 30
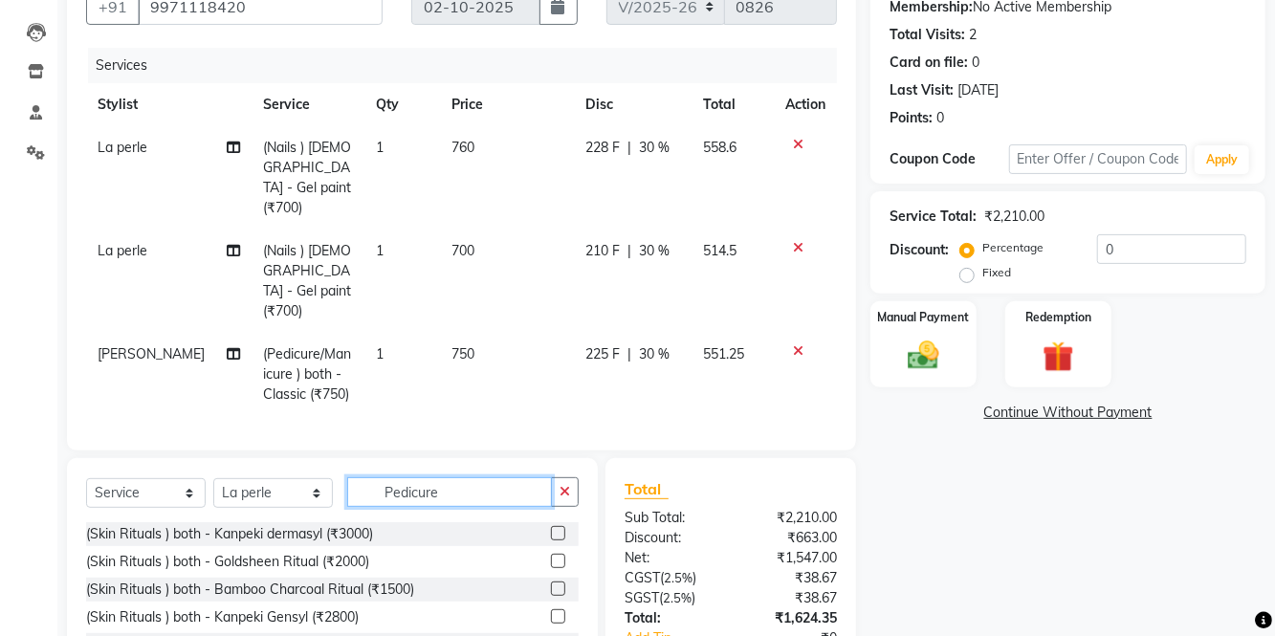
click at [500, 477] on input "Pedicure" at bounding box center [449, 492] width 205 height 30
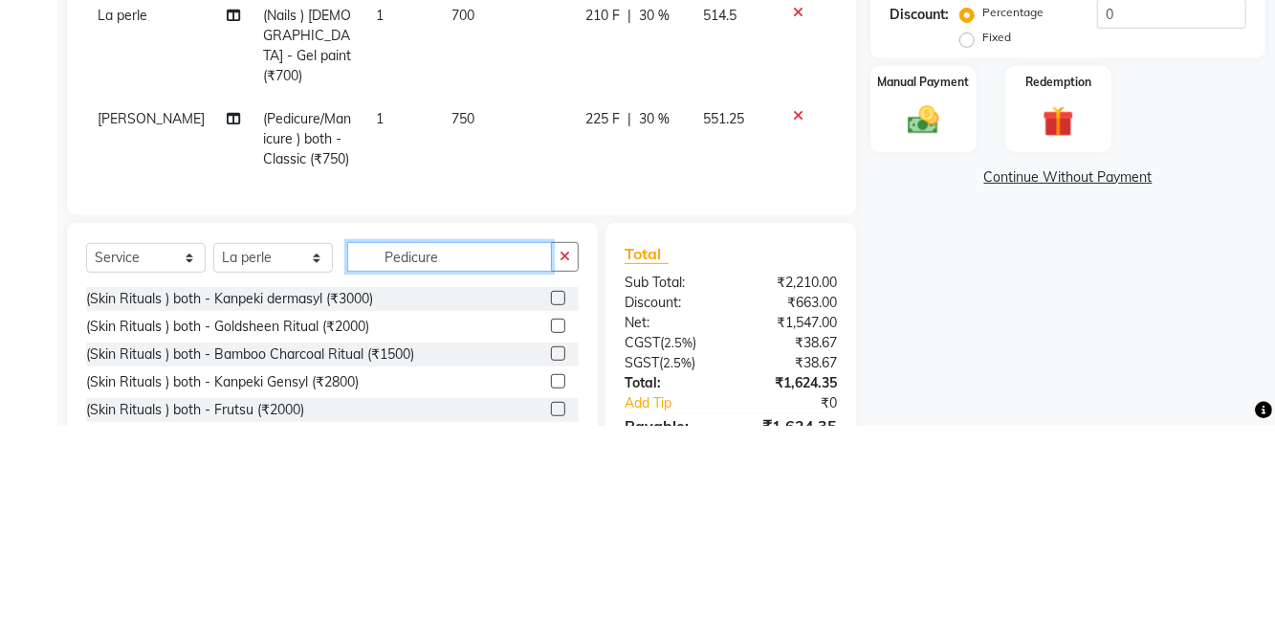
scroll to position [229, 0]
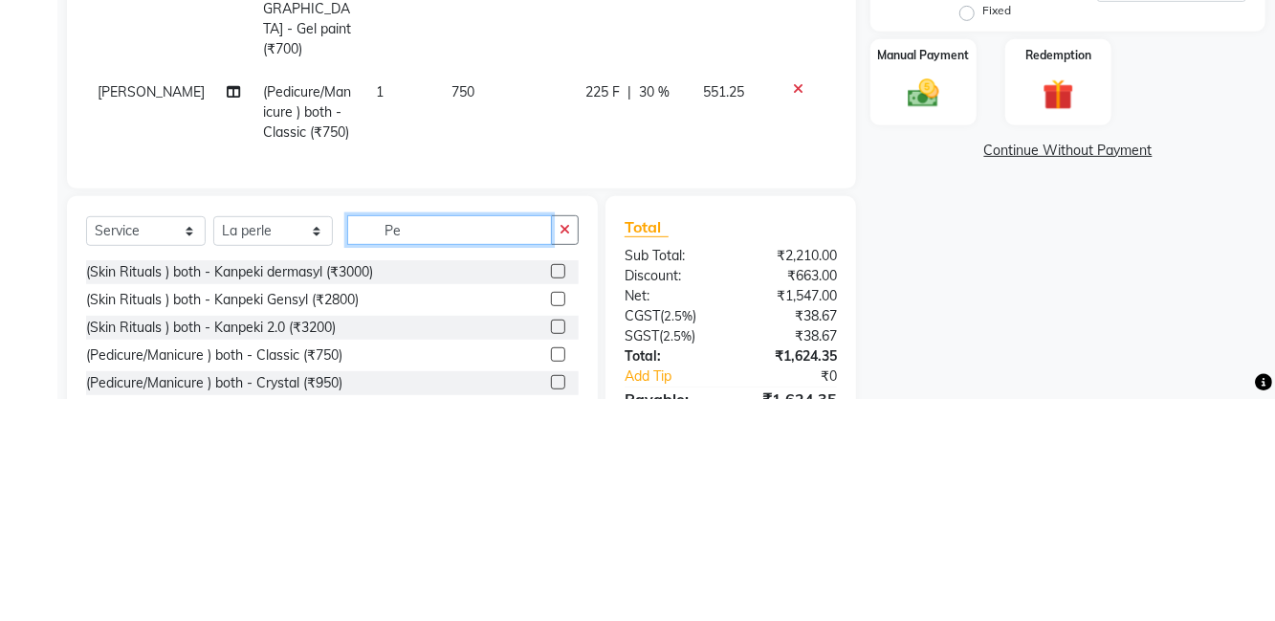
type input "P"
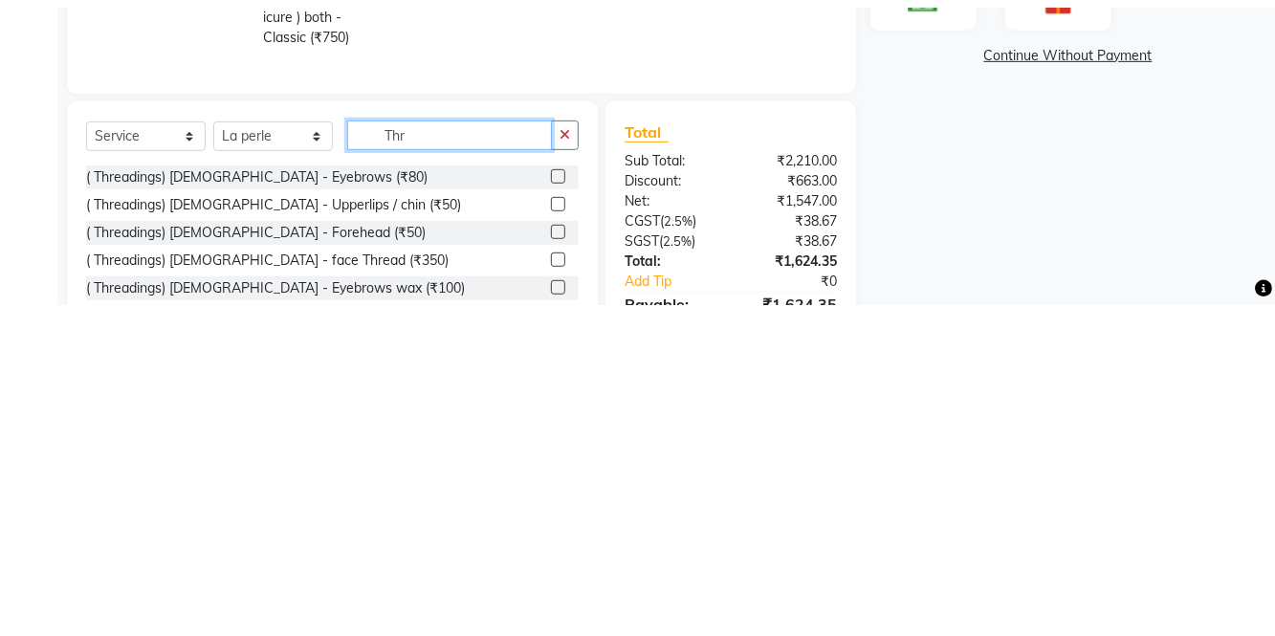
scroll to position [229, 0]
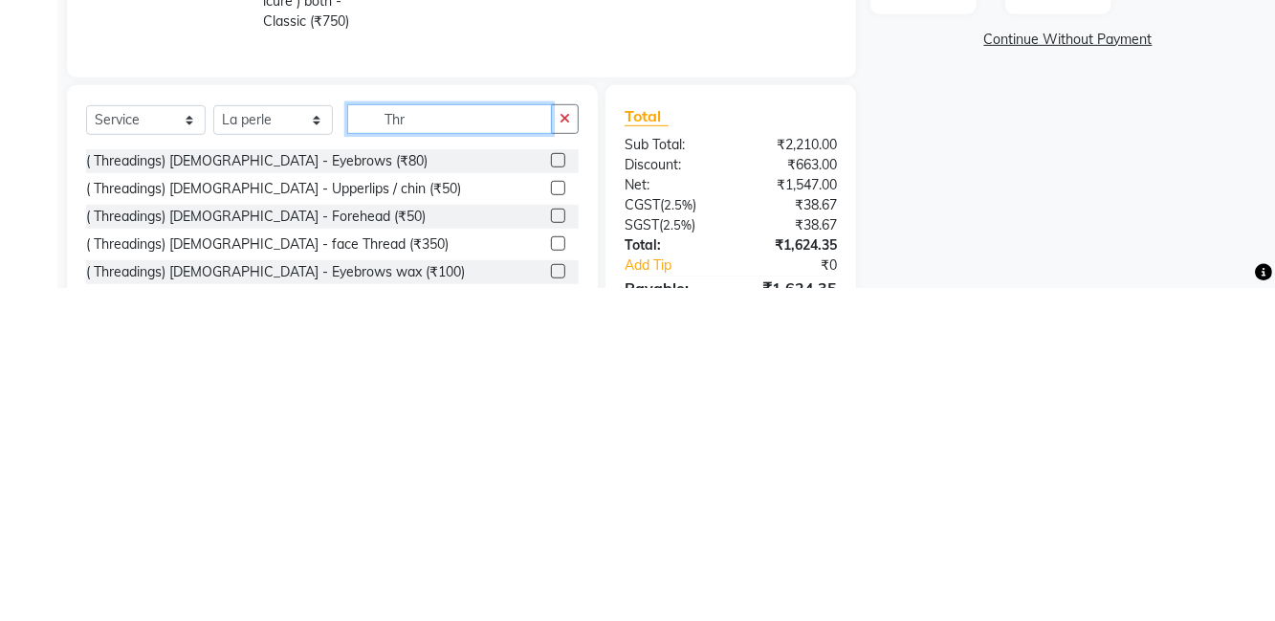
type input "Thr"
click at [551, 486] on label at bounding box center [558, 493] width 14 height 14
click at [551, 488] on input "checkbox" at bounding box center [557, 494] width 12 height 12
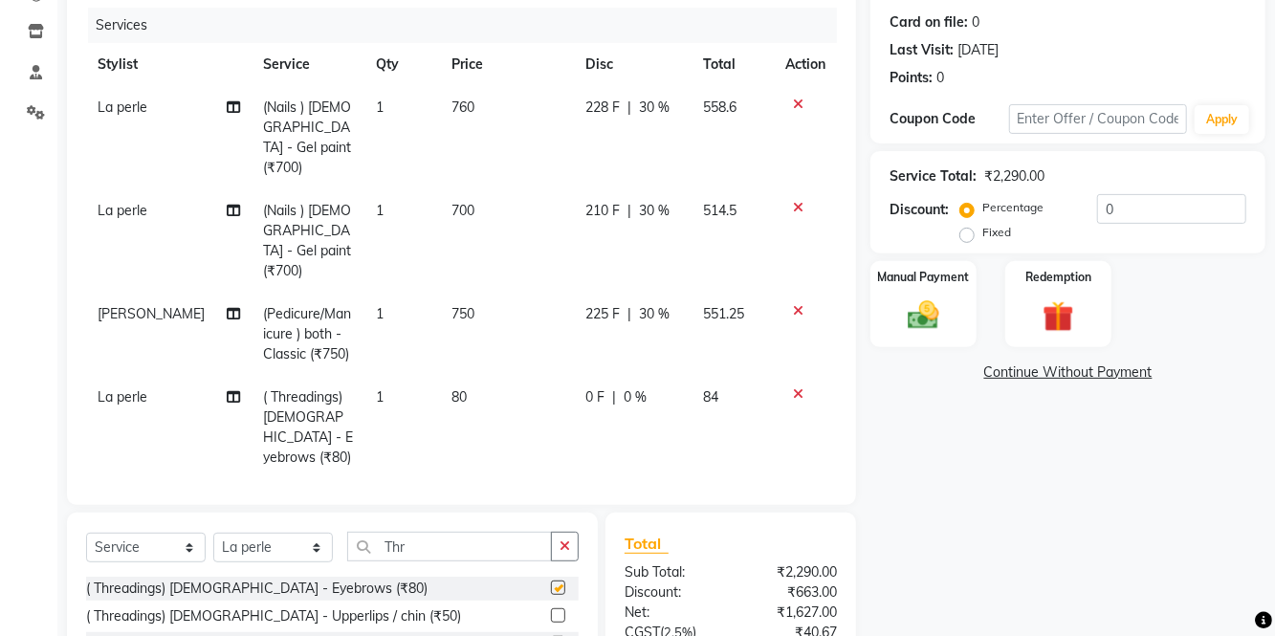
checkbox input "false"
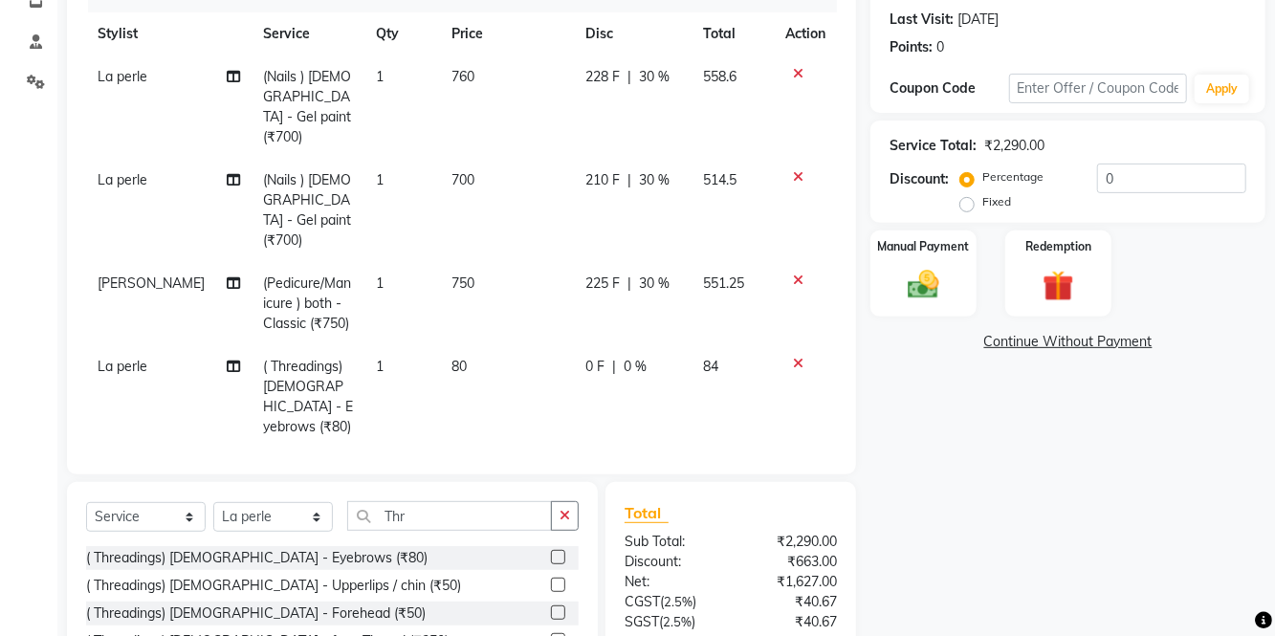
scroll to position [264, 0]
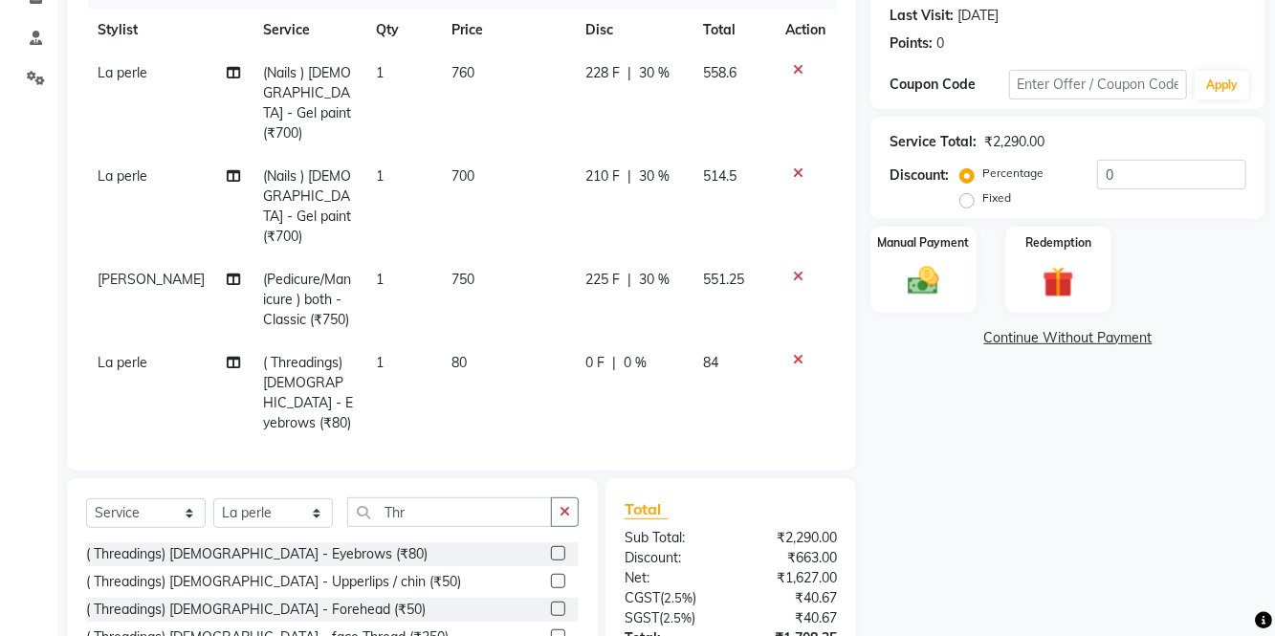
click at [558, 574] on label at bounding box center [558, 581] width 14 height 14
click at [558, 576] on input "checkbox" at bounding box center [557, 582] width 12 height 12
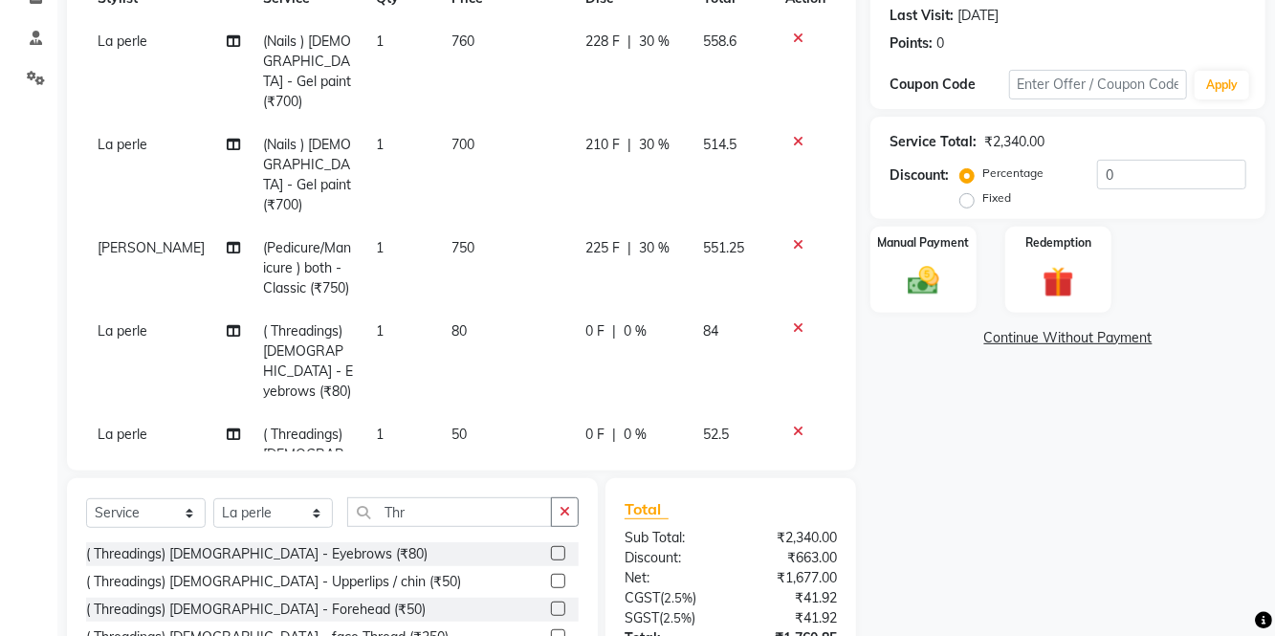
checkbox input "false"
click at [460, 310] on td "80" at bounding box center [507, 361] width 135 height 103
select select "83266"
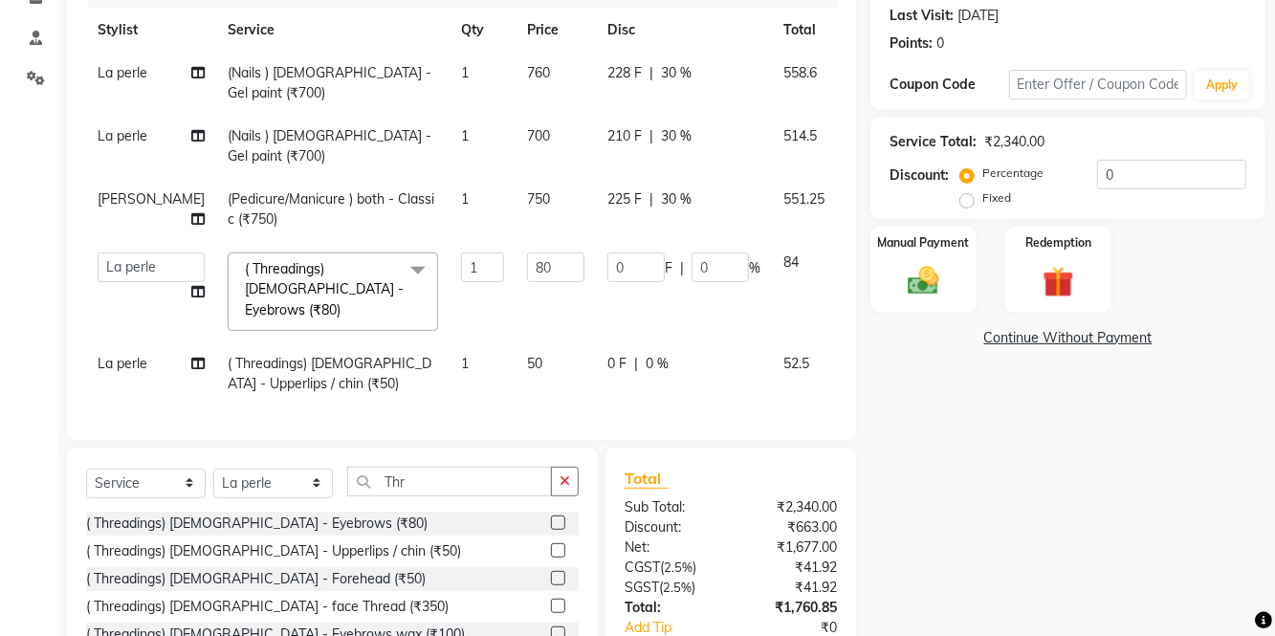
scroll to position [0, 0]
click at [515, 315] on td "80" at bounding box center [555, 291] width 80 height 101
click at [527, 282] on input "80" at bounding box center [555, 267] width 57 height 30
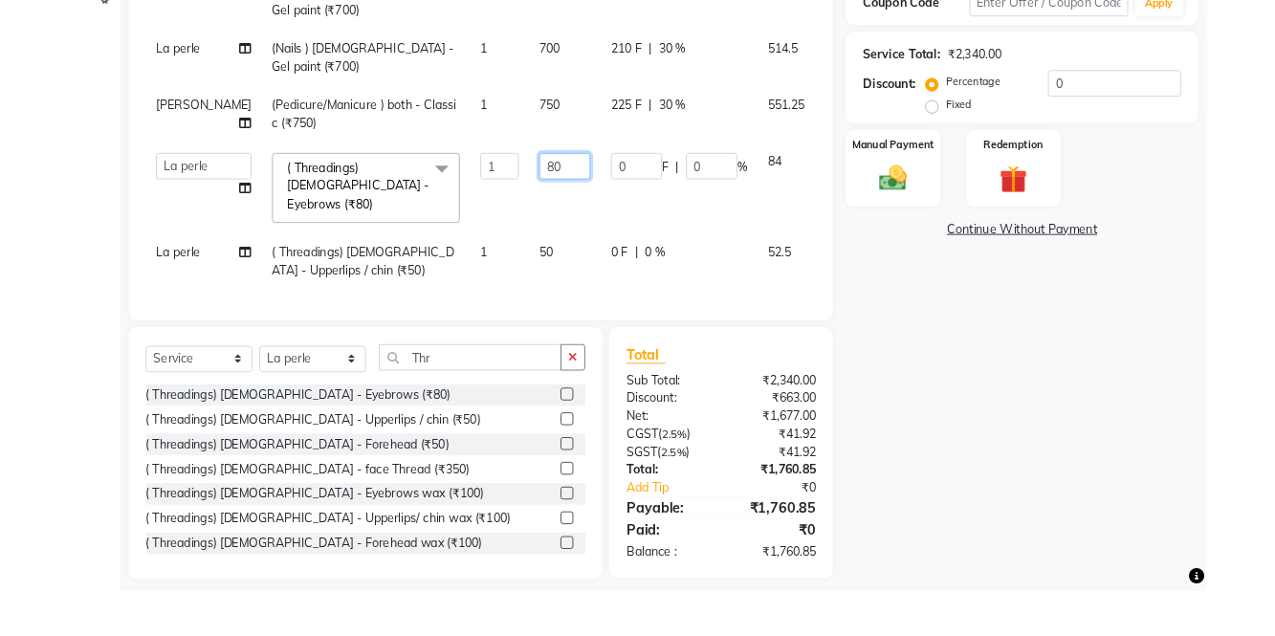
scroll to position [294, 0]
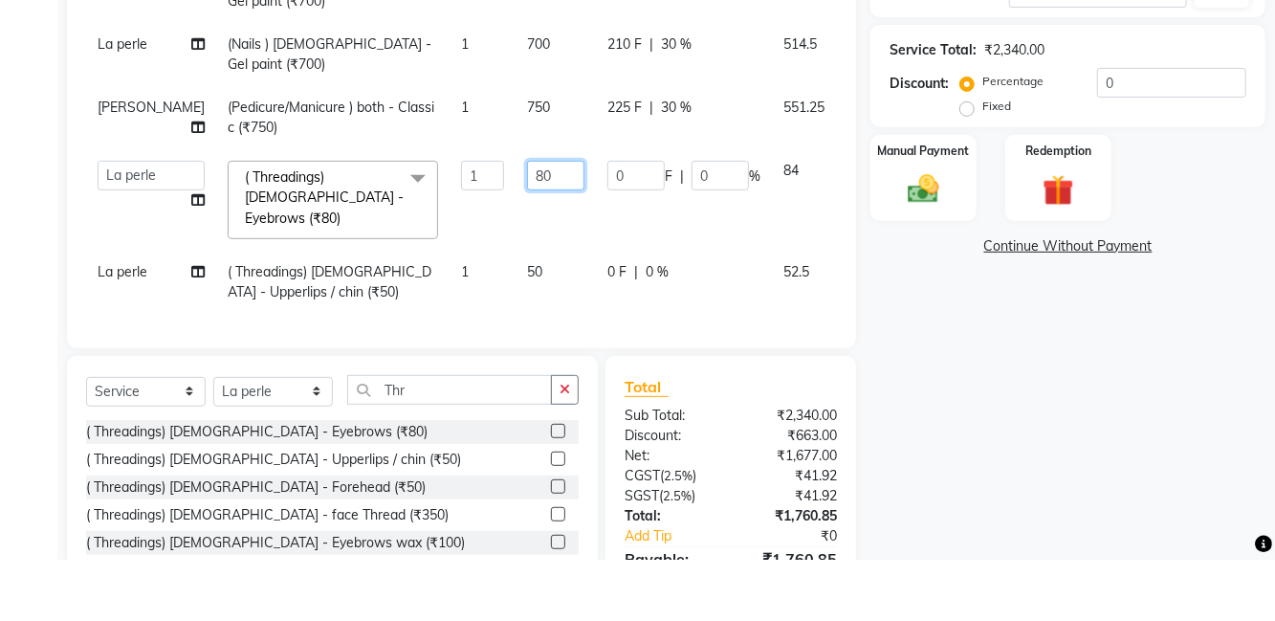
type input "8"
type input "60"
click at [843, 202] on div "Client [PHONE_NUMBER] Date [DATE] Invoice Number V/2025 V/[PHONE_NUMBER] Servic…" at bounding box center [461, 129] width 789 height 560
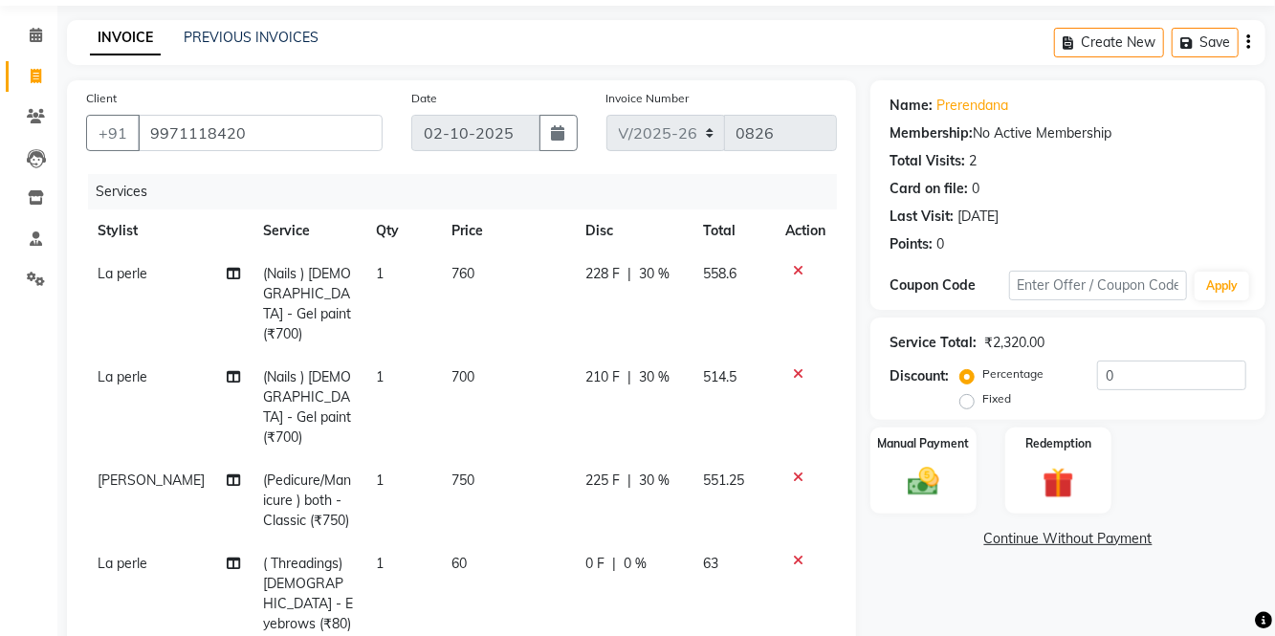
scroll to position [60, 0]
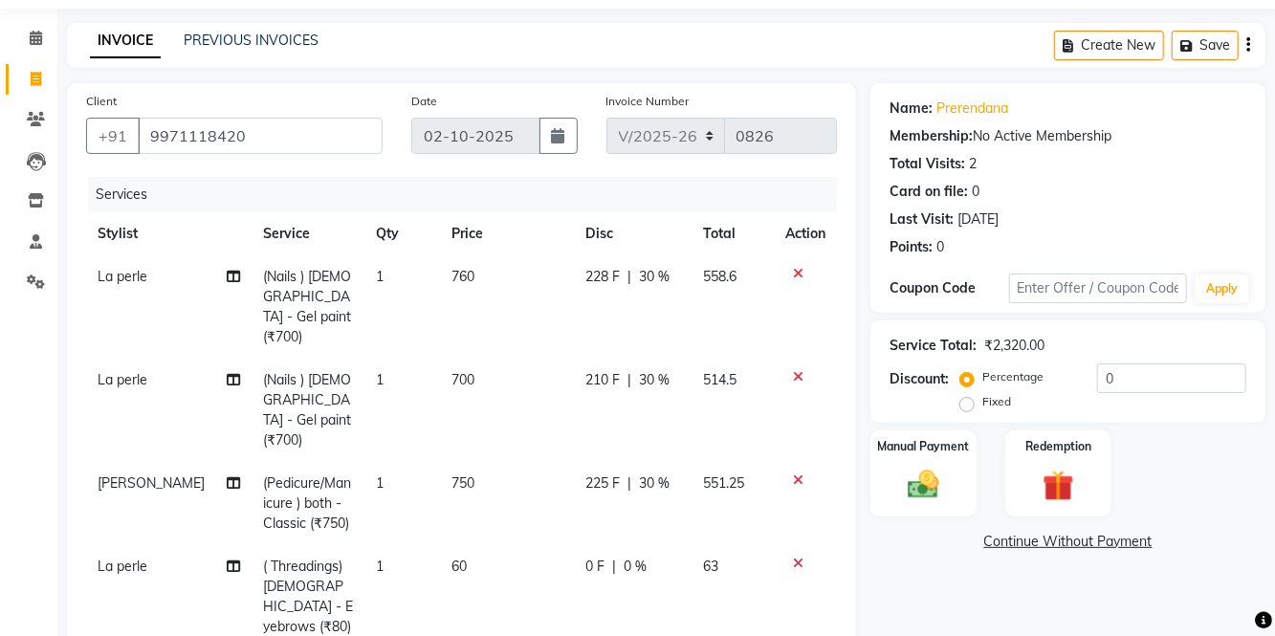
click at [393, 372] on td "1" at bounding box center [401, 410] width 75 height 103
select select "83266"
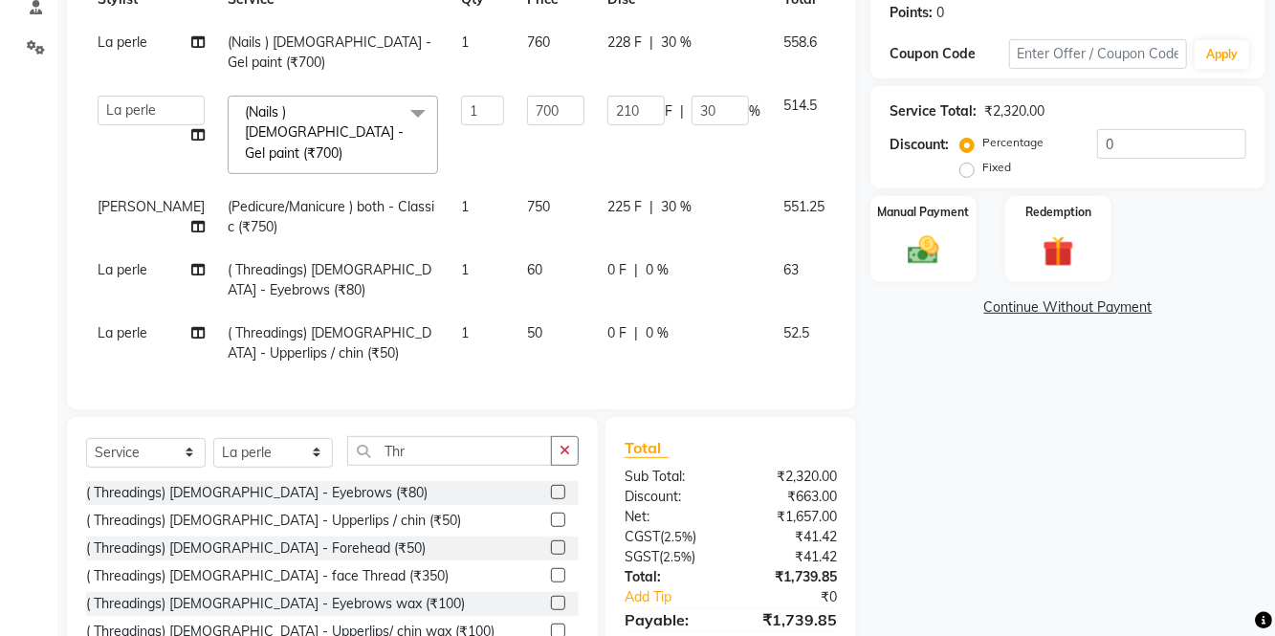
scroll to position [293, 0]
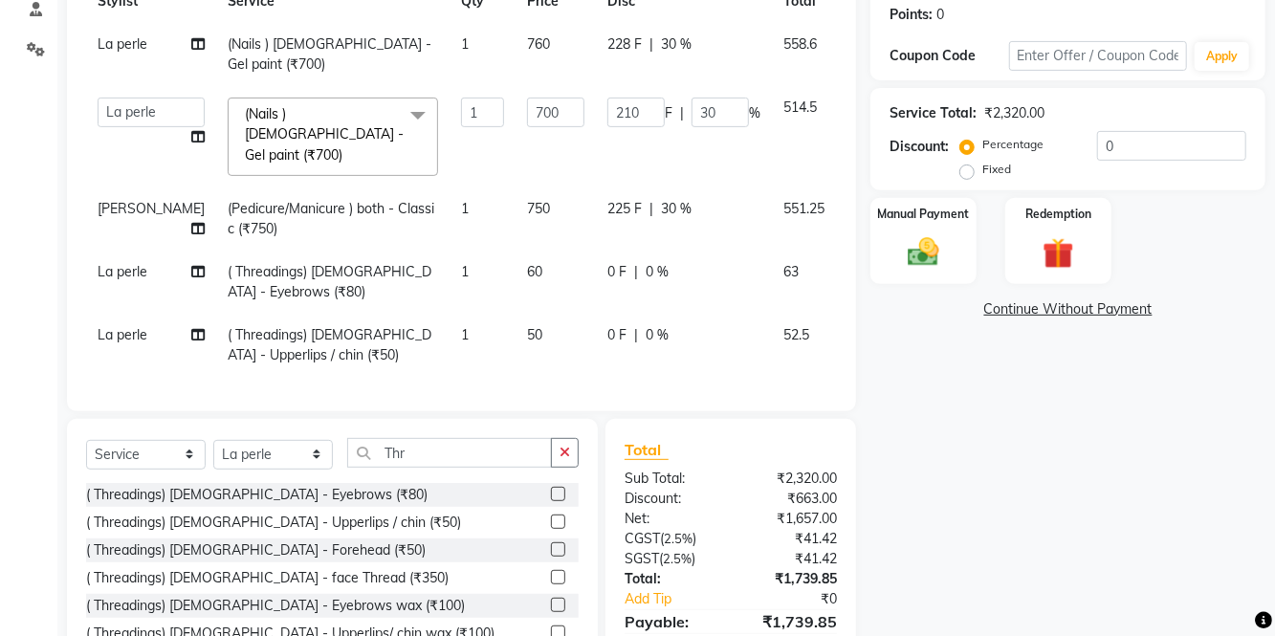
click at [926, 231] on div "Manual Payment" at bounding box center [923, 241] width 106 height 87
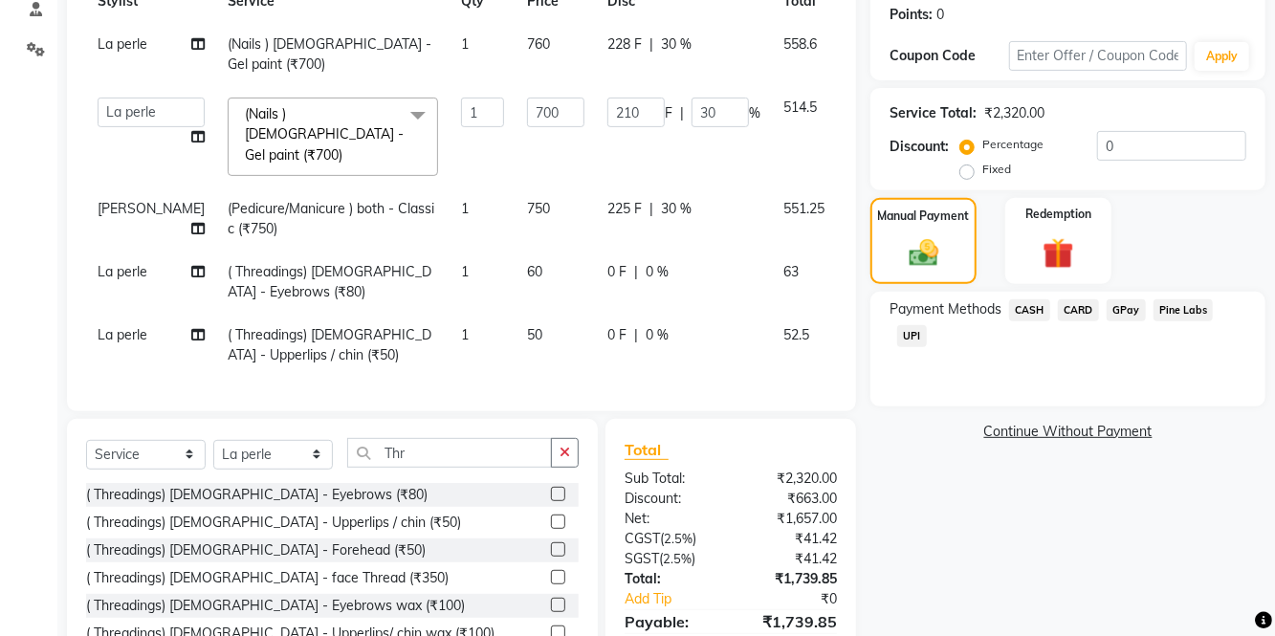
click at [1082, 317] on span "CARD" at bounding box center [1077, 310] width 41 height 22
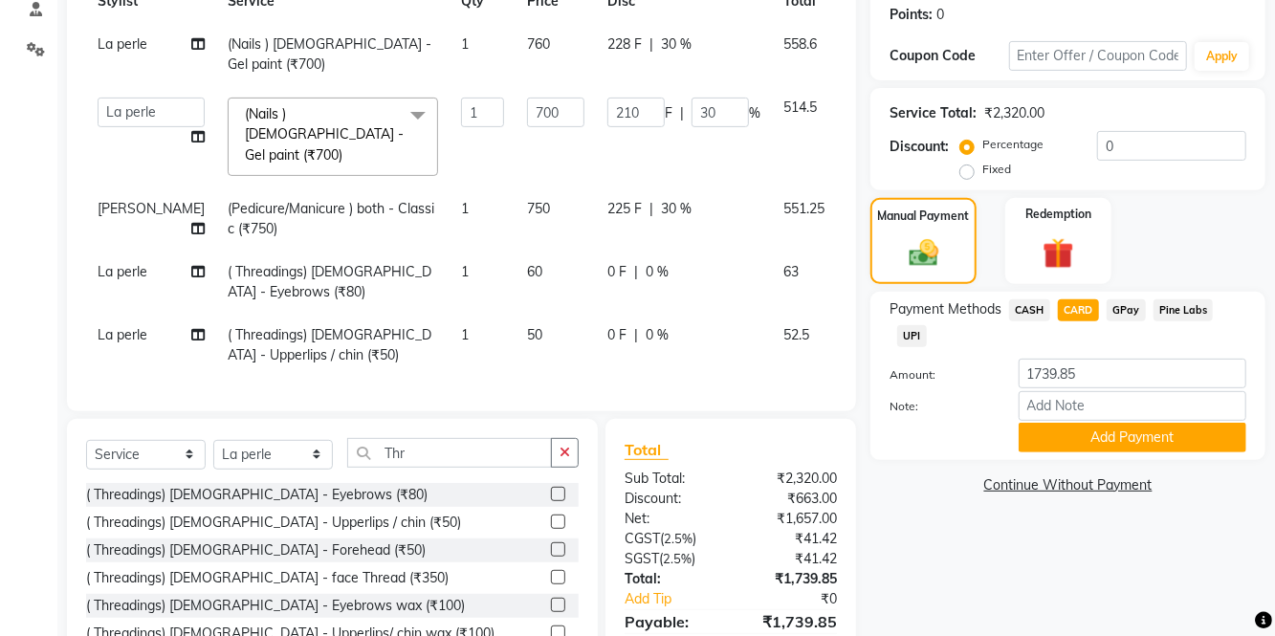
click at [1079, 424] on button "Add Payment" at bounding box center [1132, 438] width 228 height 30
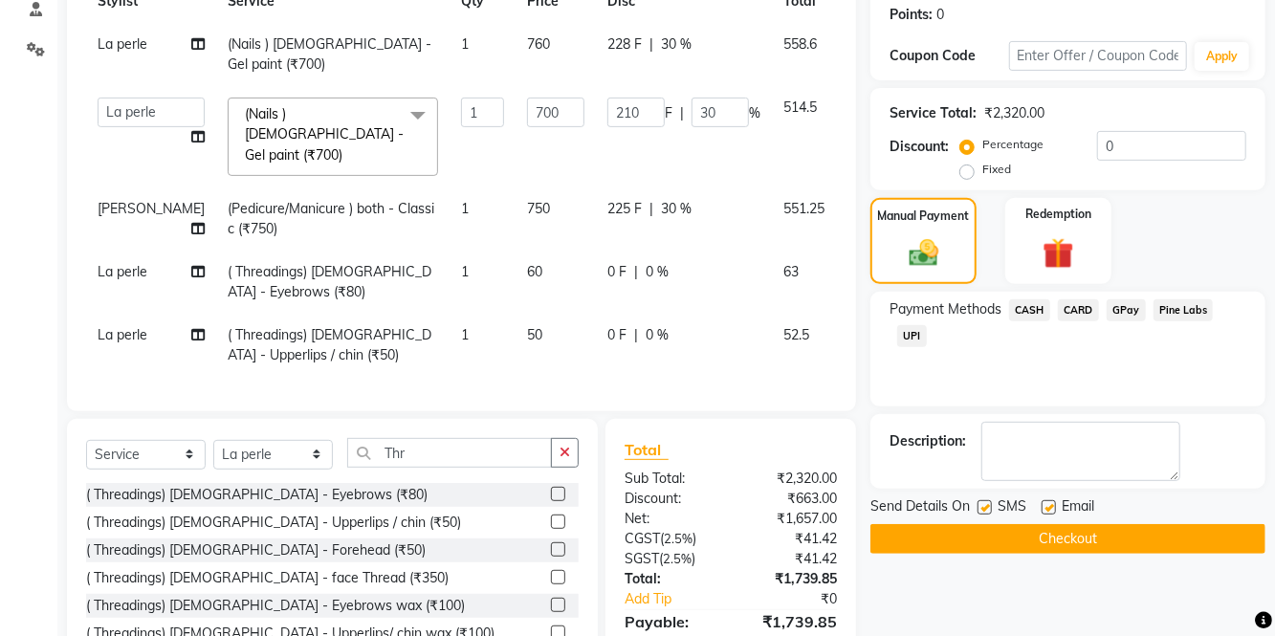
click at [1067, 550] on button "Checkout" at bounding box center [1067, 539] width 395 height 30
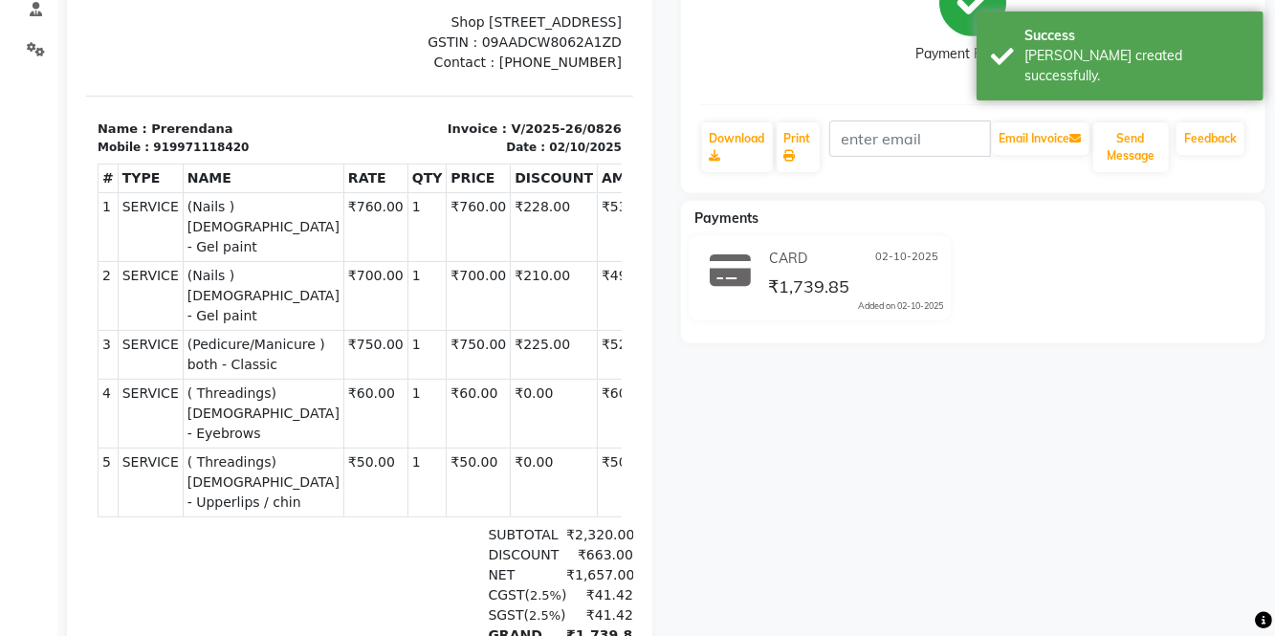
scroll to position [310, 0]
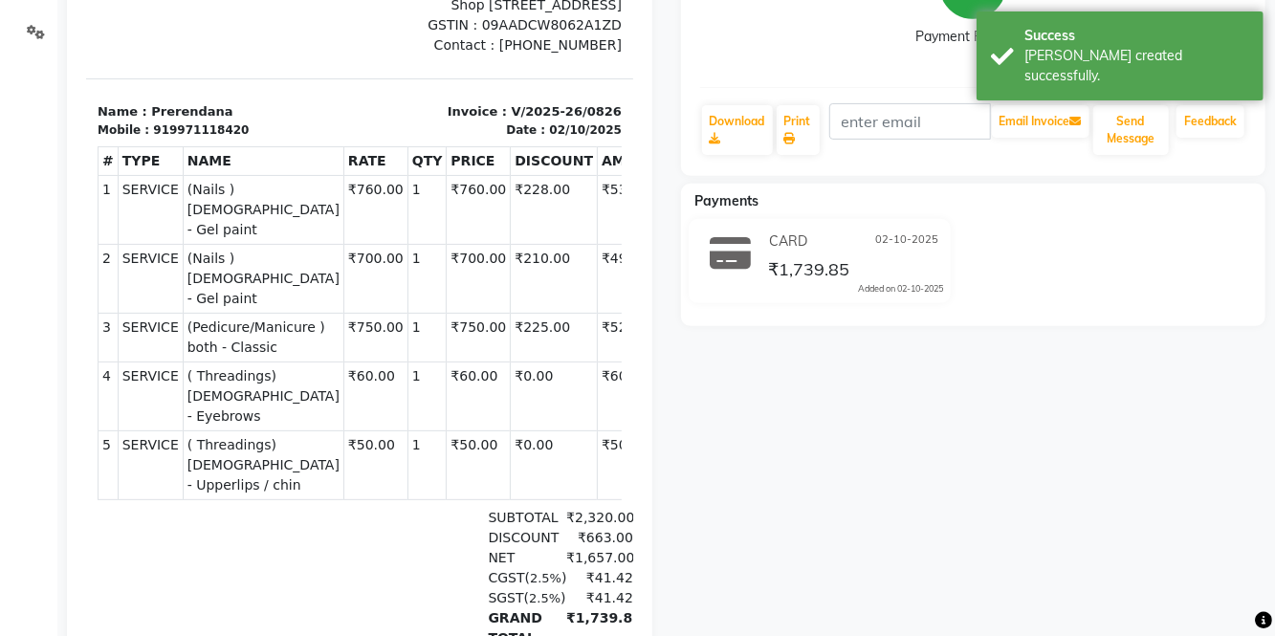
select select "service"
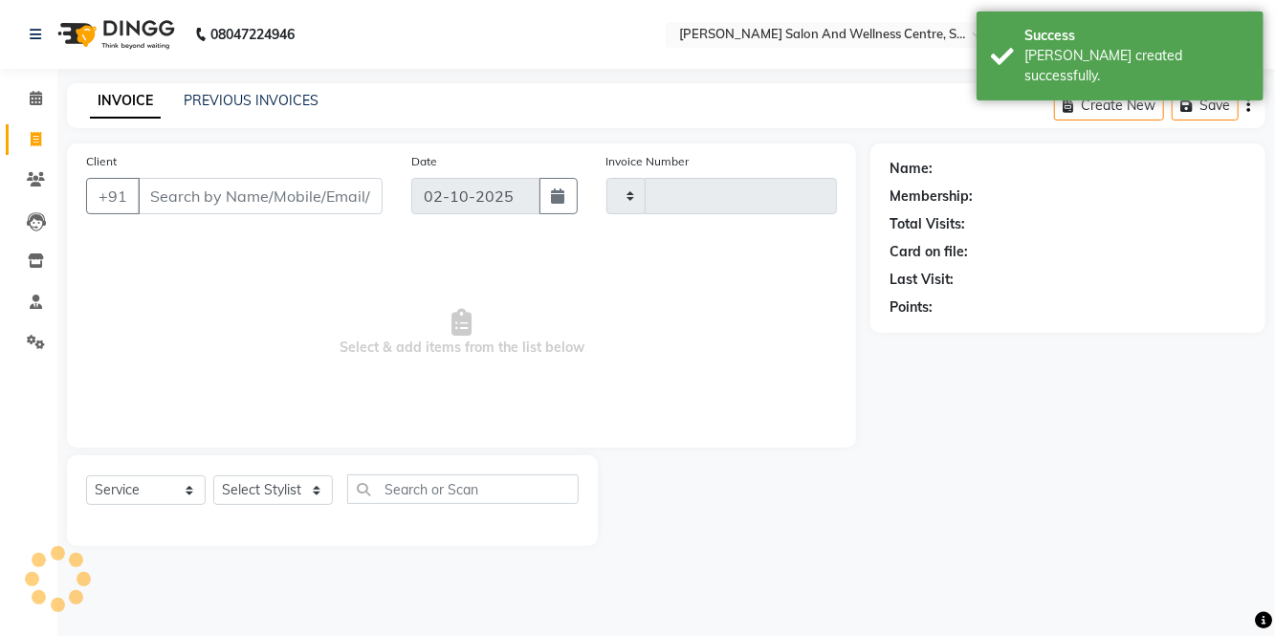
type input "0827"
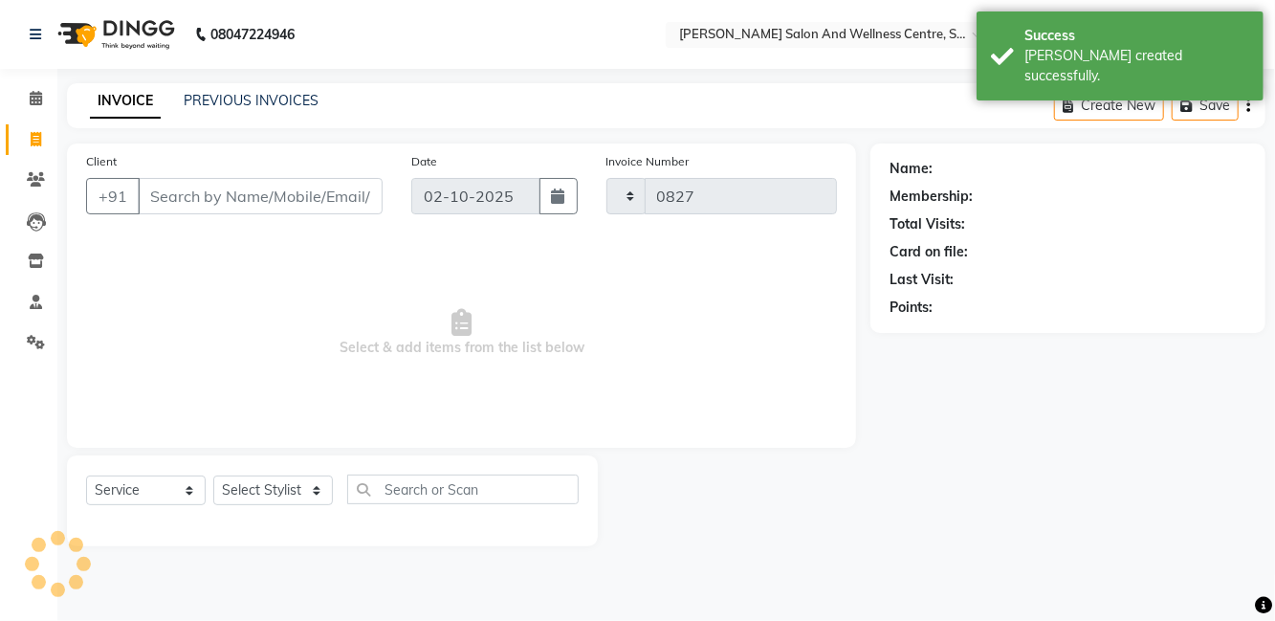
select select "8341"
click at [238, 94] on link "PREVIOUS INVOICES" at bounding box center [251, 100] width 135 height 17
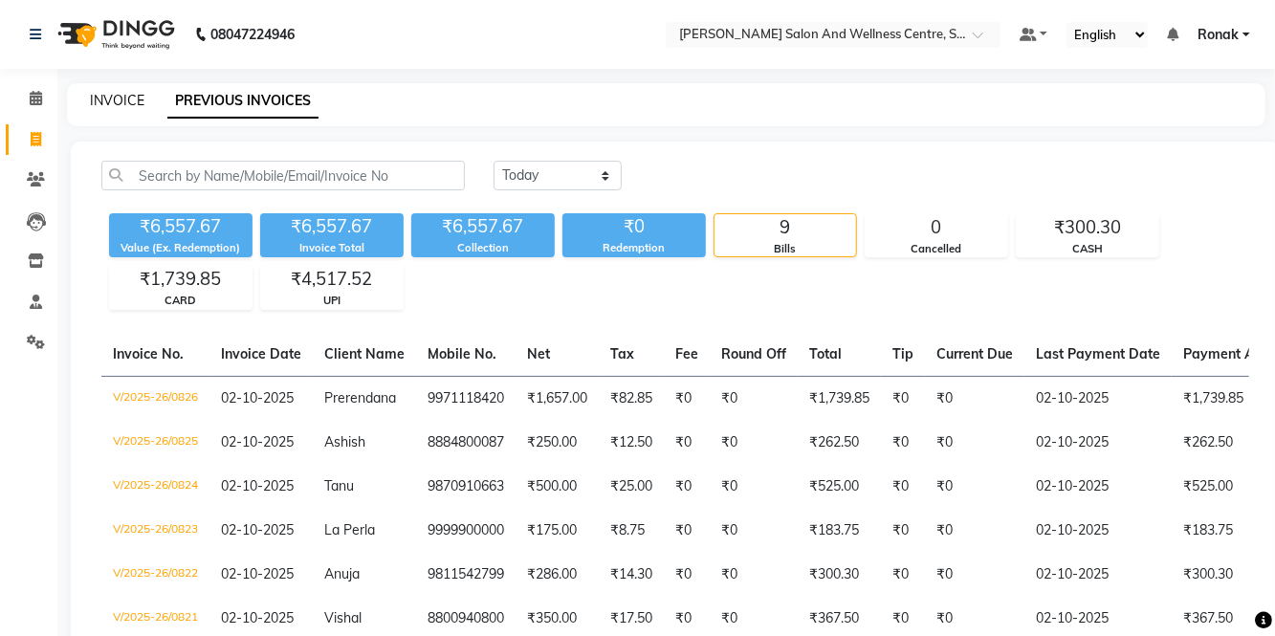
click at [113, 105] on link "INVOICE" at bounding box center [117, 100] width 54 height 17
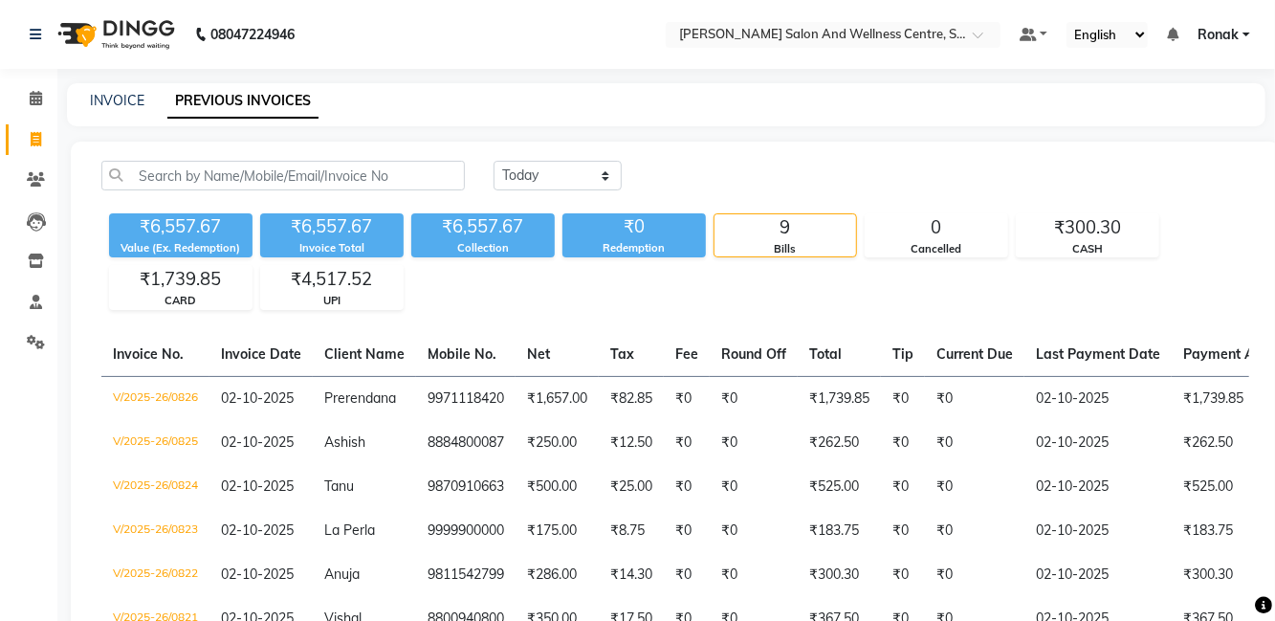
select select "8341"
select select "service"
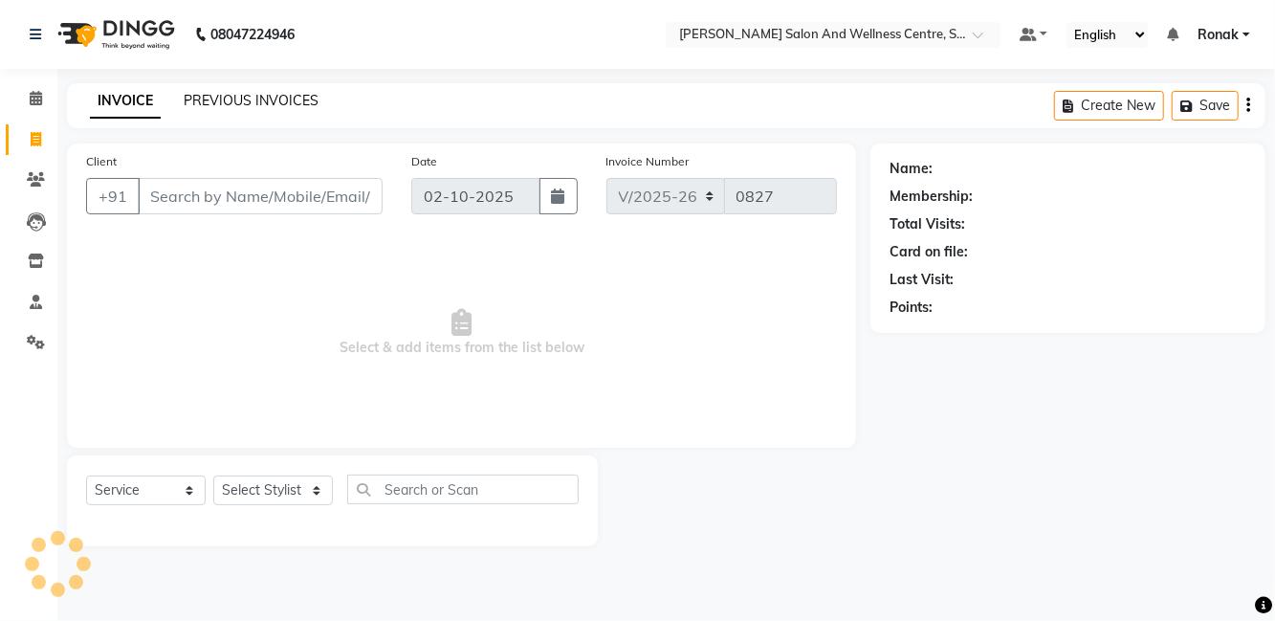
click at [294, 104] on link "PREVIOUS INVOICES" at bounding box center [251, 100] width 135 height 17
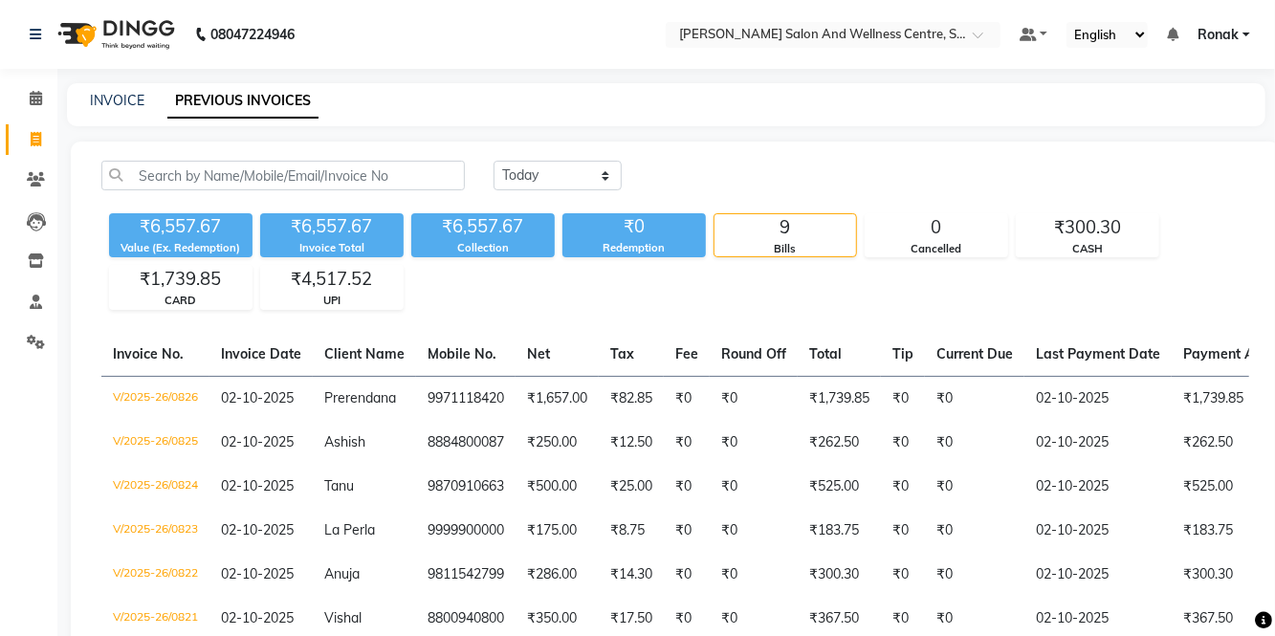
select select "service"
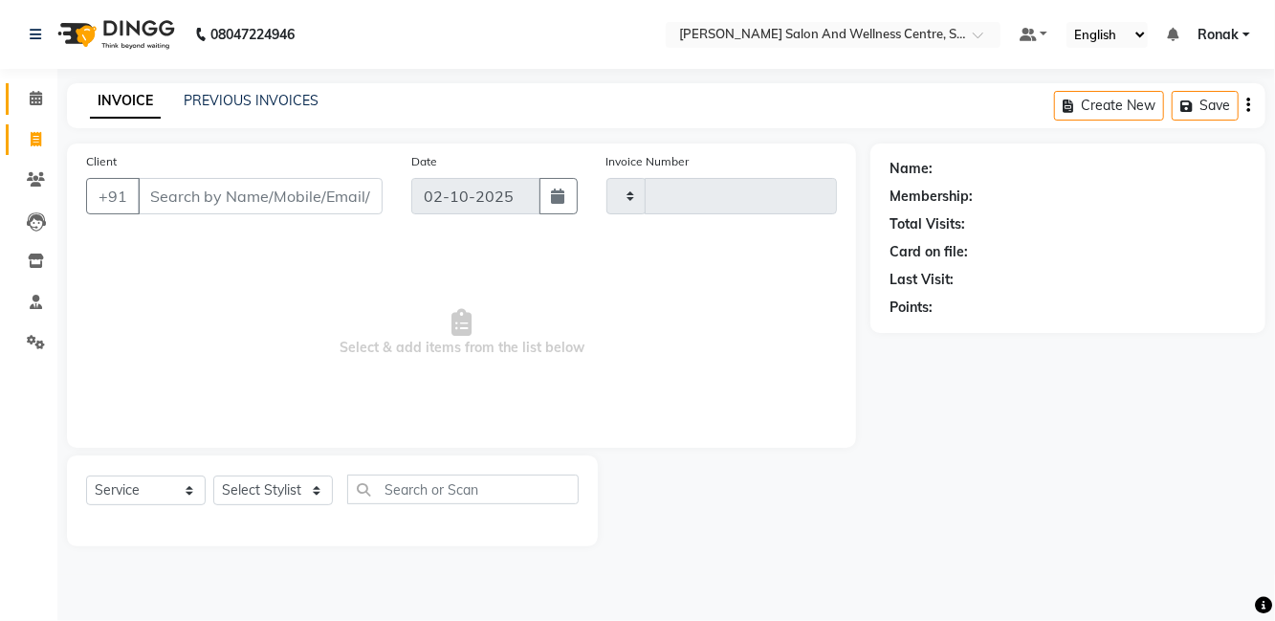
click at [42, 99] on span at bounding box center [35, 99] width 33 height 22
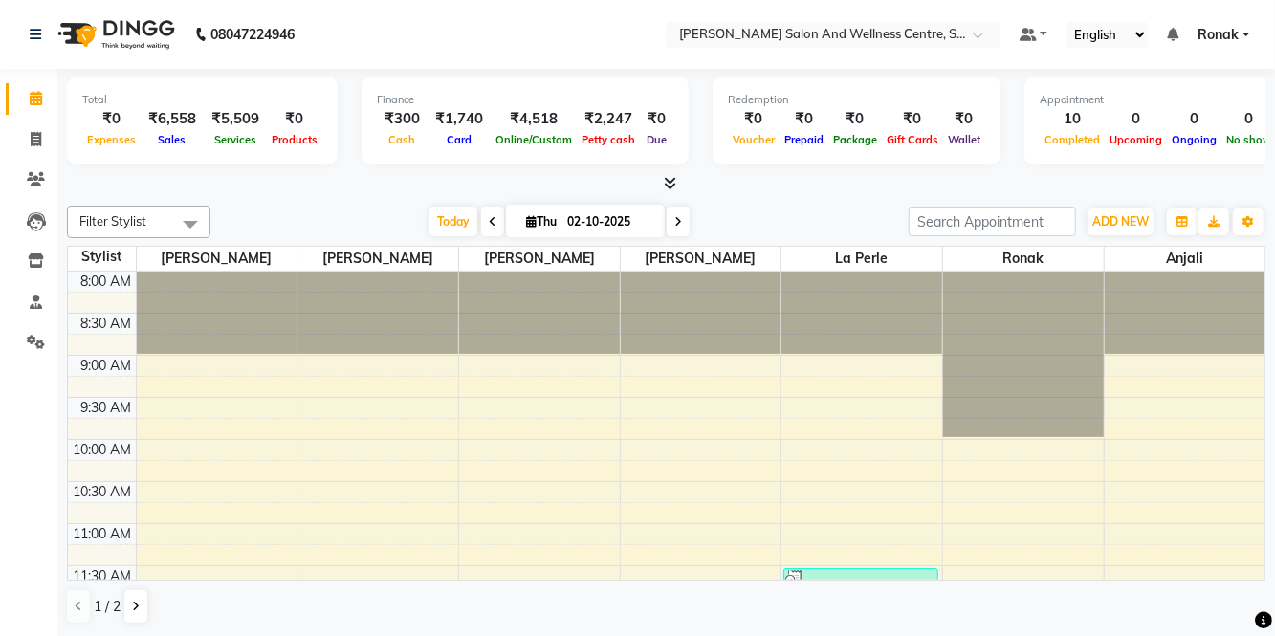
click at [55, 145] on li "Invoice" at bounding box center [28, 140] width 57 height 41
click at [23, 151] on link "Invoice" at bounding box center [29, 140] width 46 height 32
select select "service"
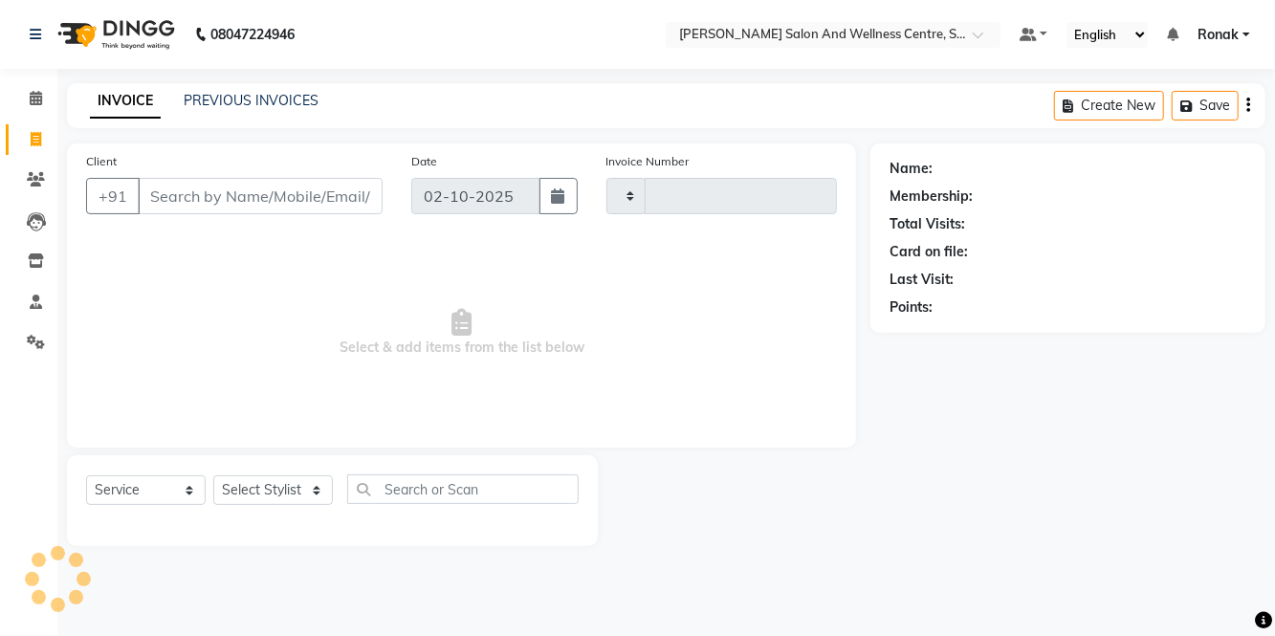
type input "0827"
select select "8341"
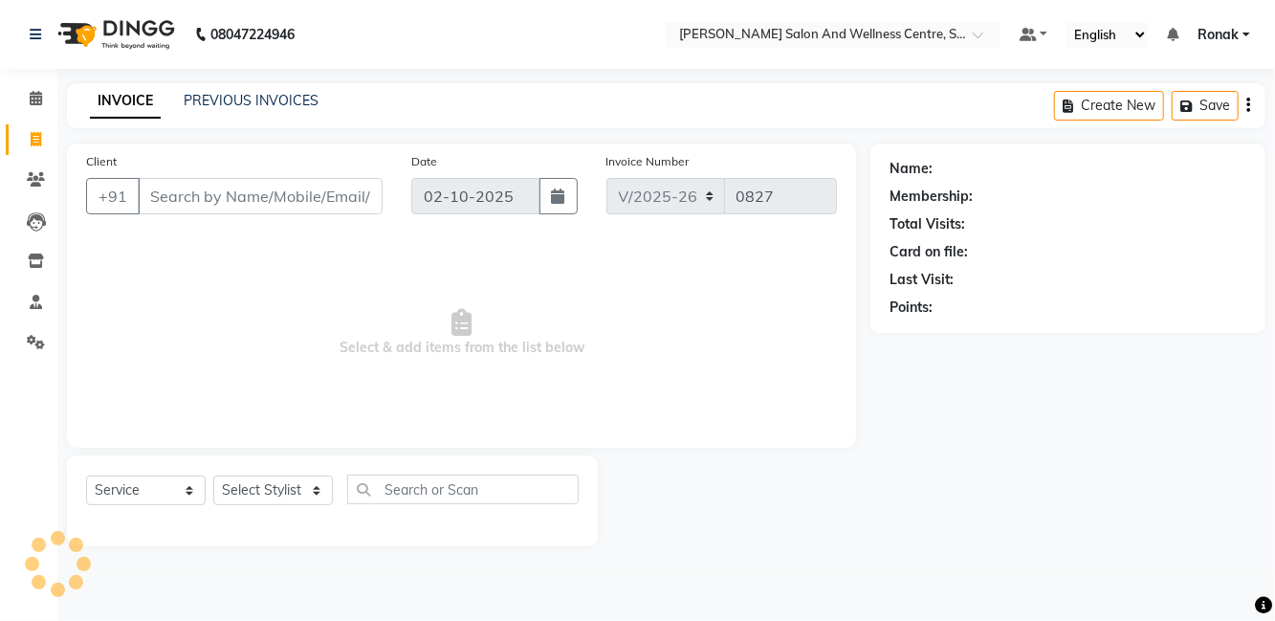
click at [272, 123] on div "INVOICE PREVIOUS INVOICES Create New Save" at bounding box center [666, 105] width 1198 height 45
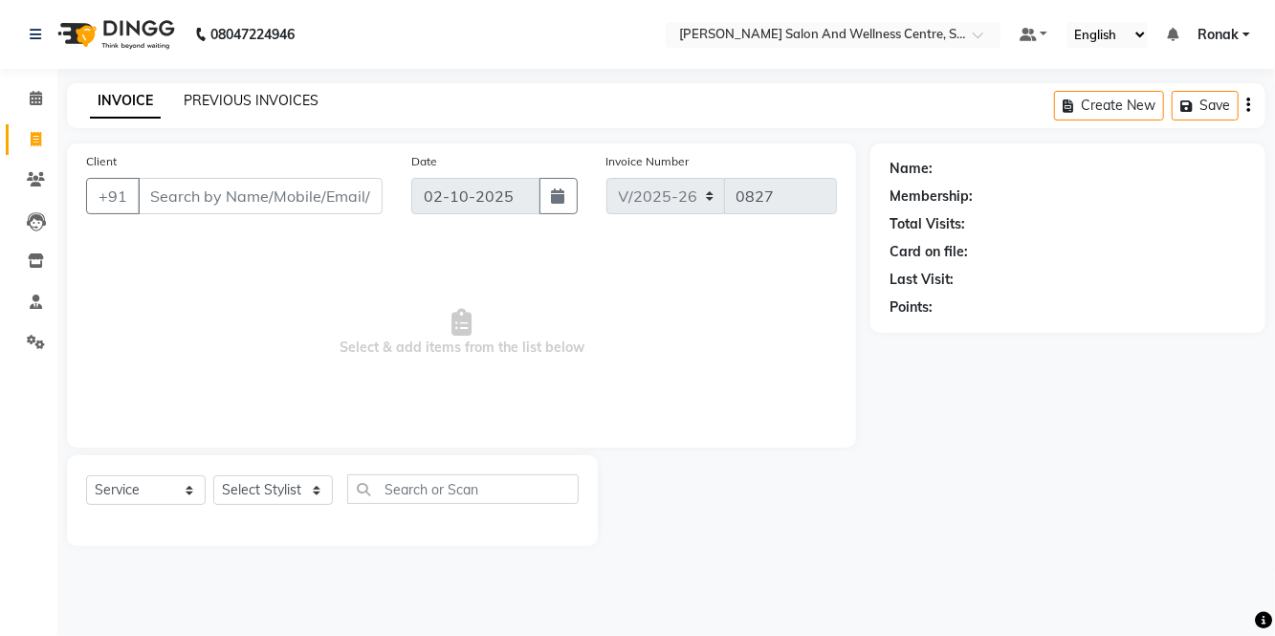
click at [281, 95] on link "PREVIOUS INVOICES" at bounding box center [251, 100] width 135 height 17
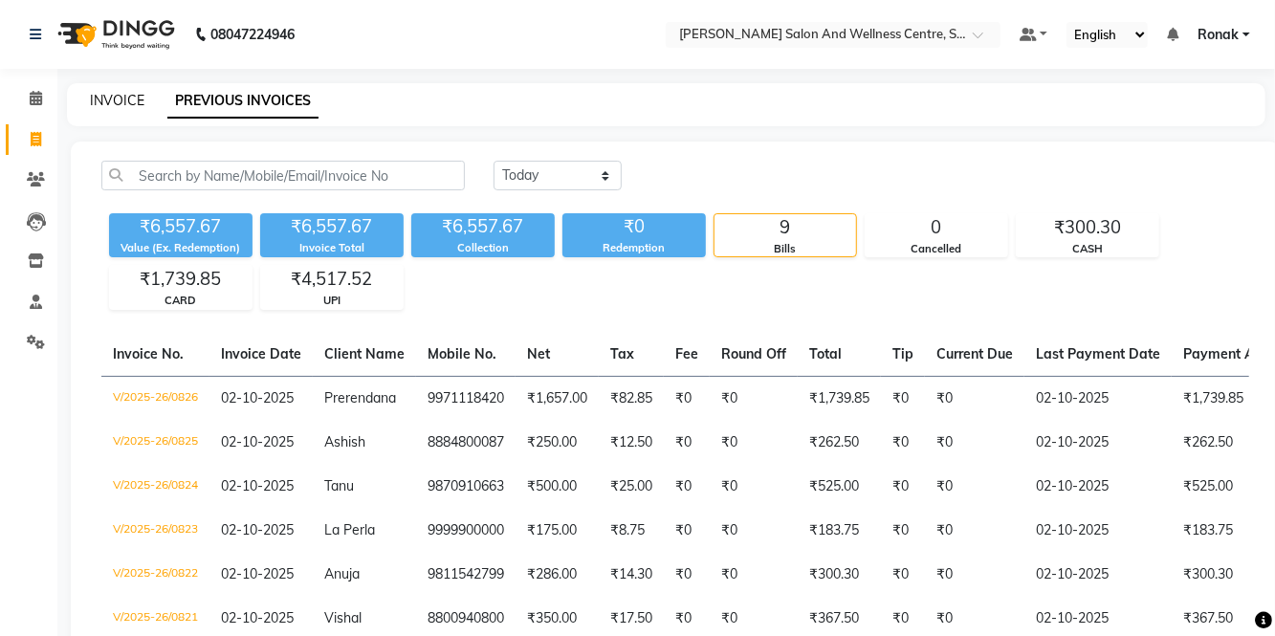
click at [124, 105] on link "INVOICE" at bounding box center [117, 100] width 54 height 17
select select "service"
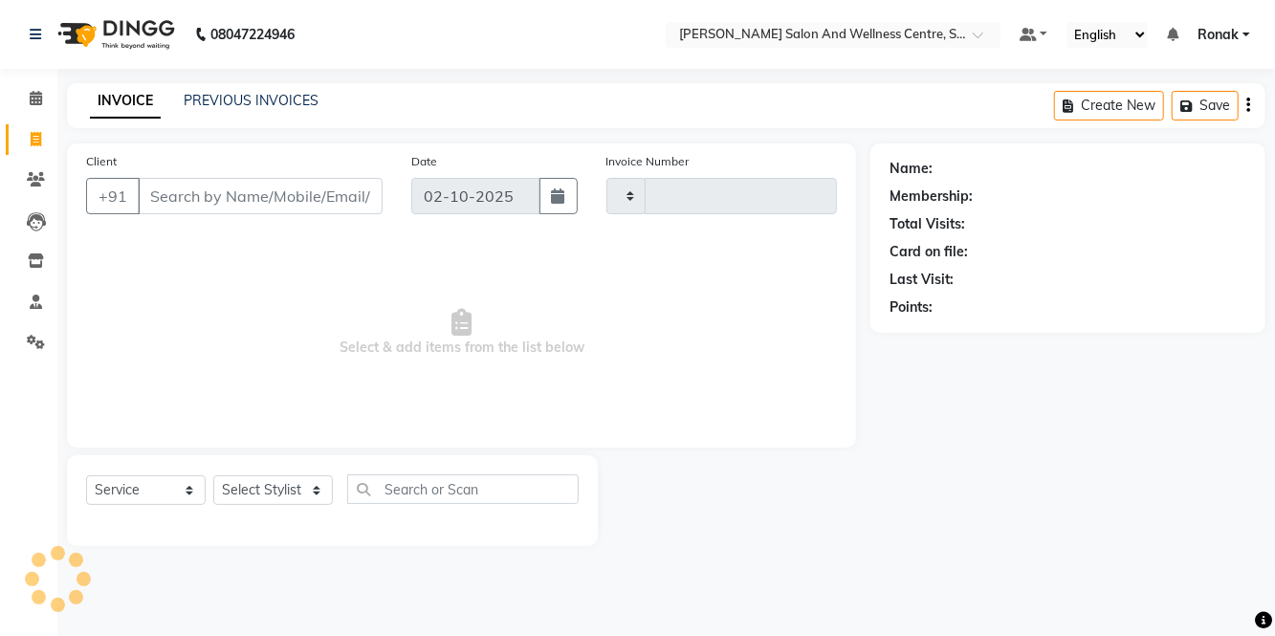
type input "0827"
select select "8341"
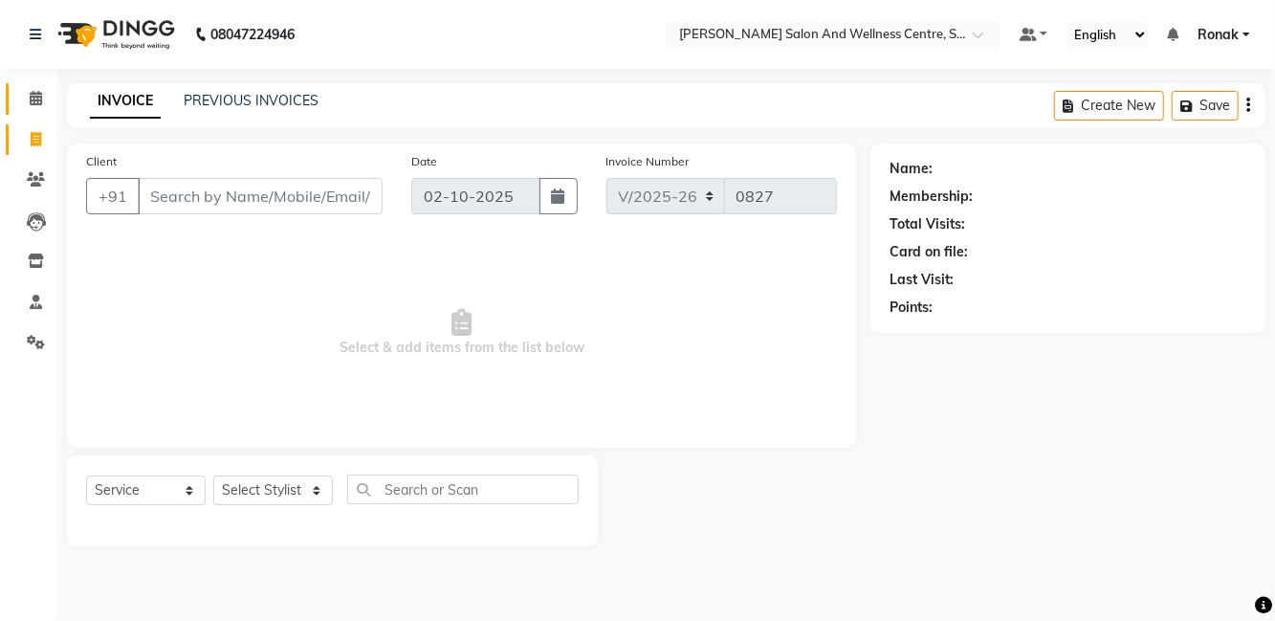
click at [23, 111] on link "Calendar" at bounding box center [29, 99] width 46 height 32
